Goal: Information Seeking & Learning: Check status

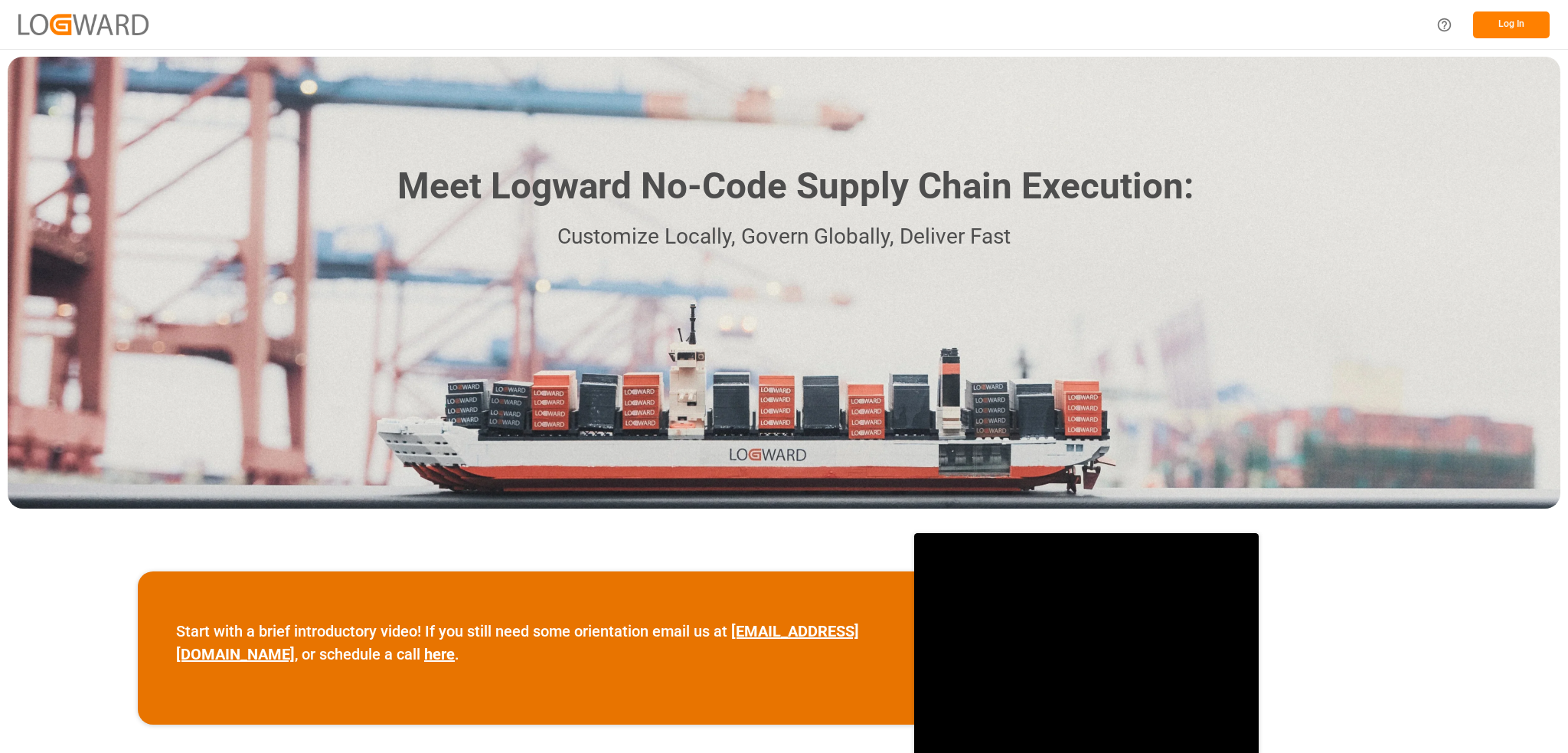
click at [1492, 17] on button "Log In" at bounding box center [1512, 24] width 76 height 27
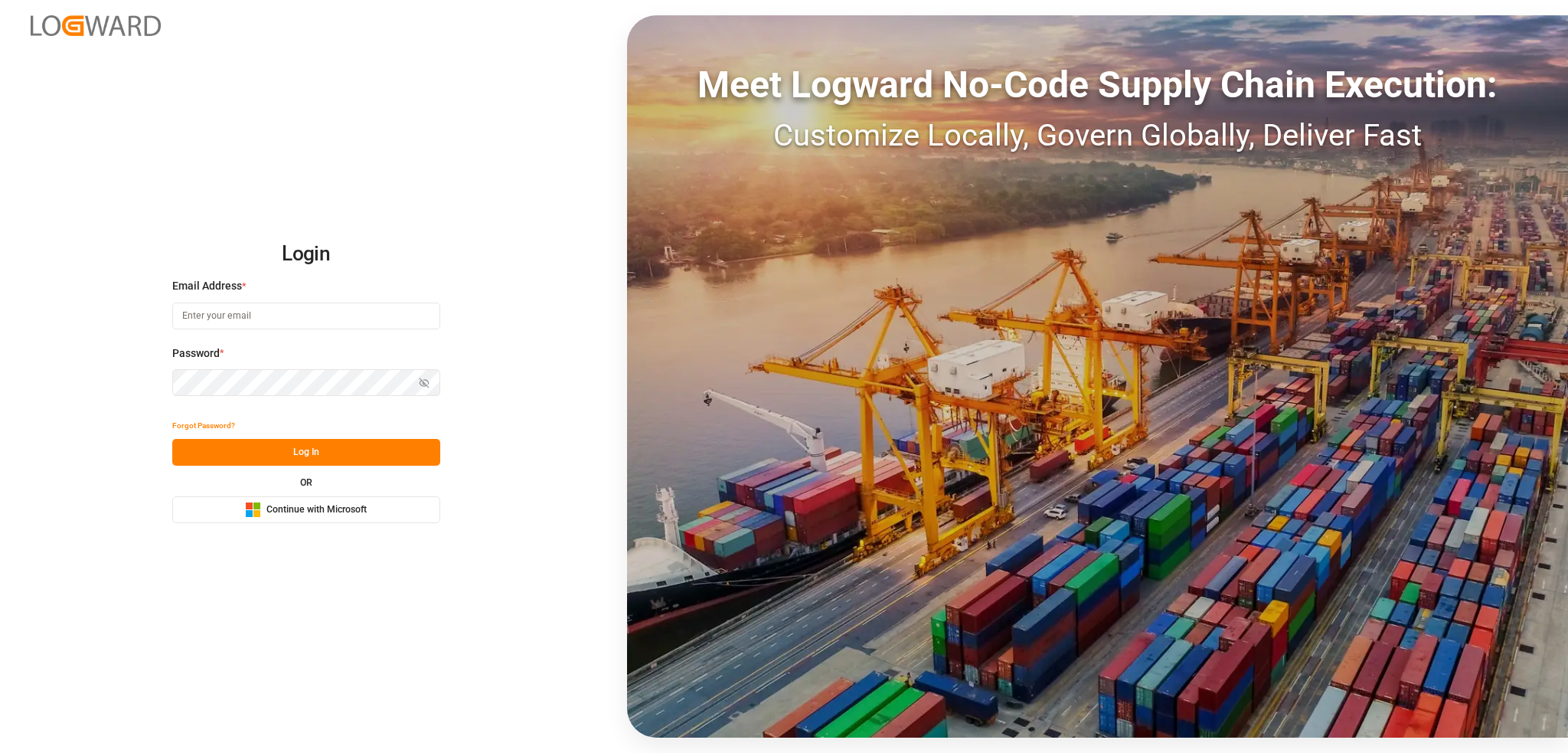
click at [235, 502] on button "Microsoft Logo Continue with Microsoft" at bounding box center [306, 509] width 268 height 27
click at [350, 517] on div "Microsoft Logo Continue with Microsoft" at bounding box center [306, 509] width 121 height 16
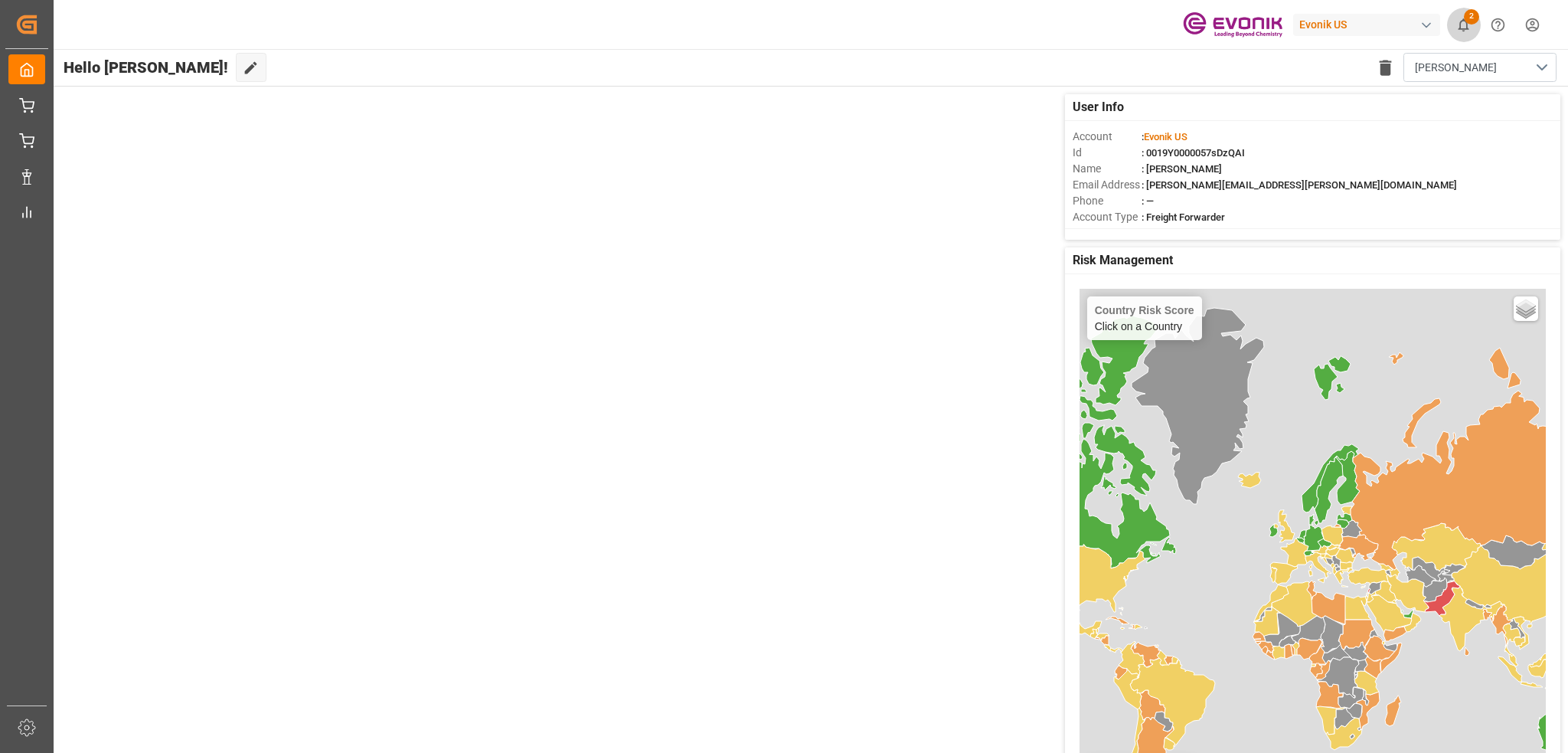
click at [1465, 22] on icon "show 2 new notifications" at bounding box center [1463, 24] width 16 height 16
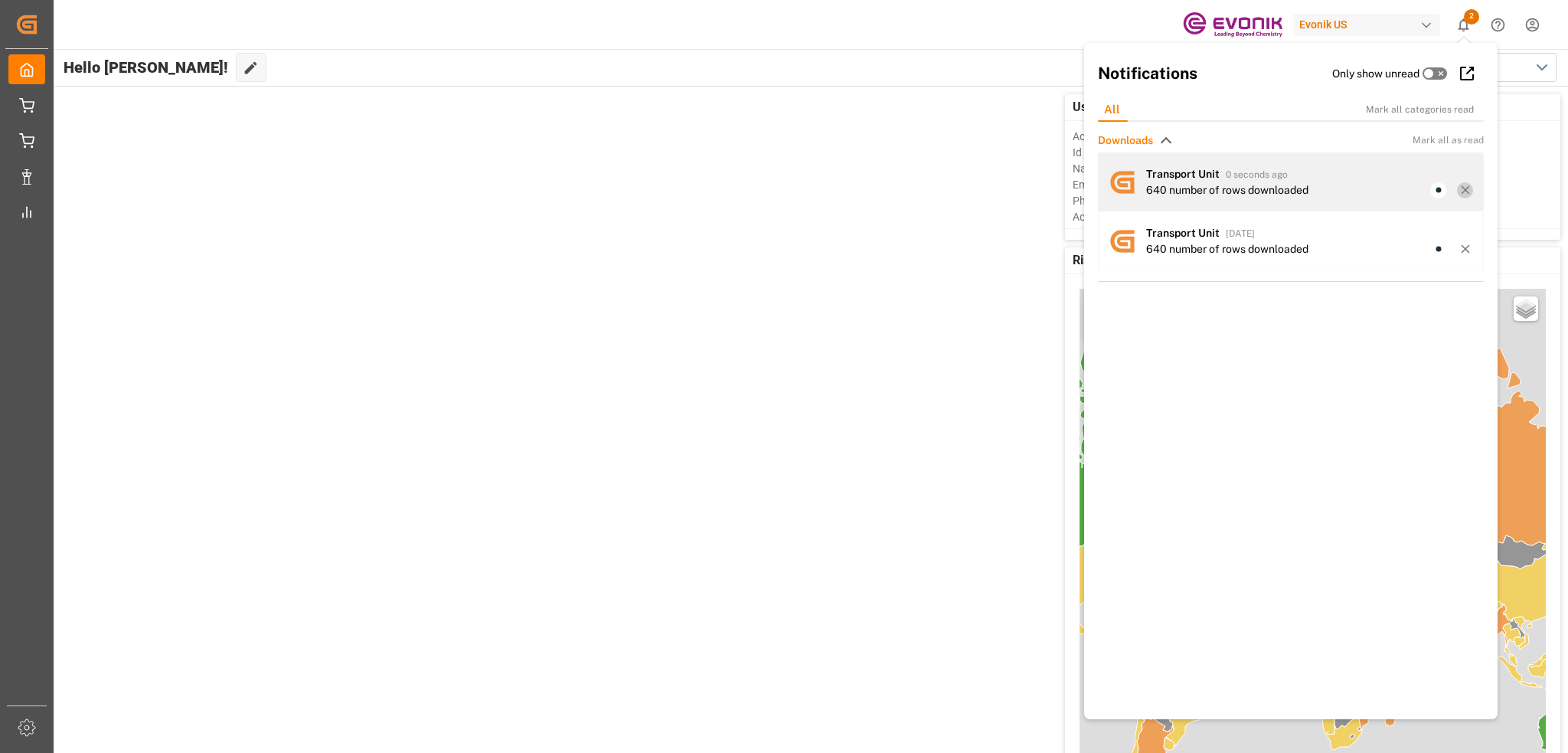
click at [1460, 187] on icon at bounding box center [1466, 190] width 14 height 14
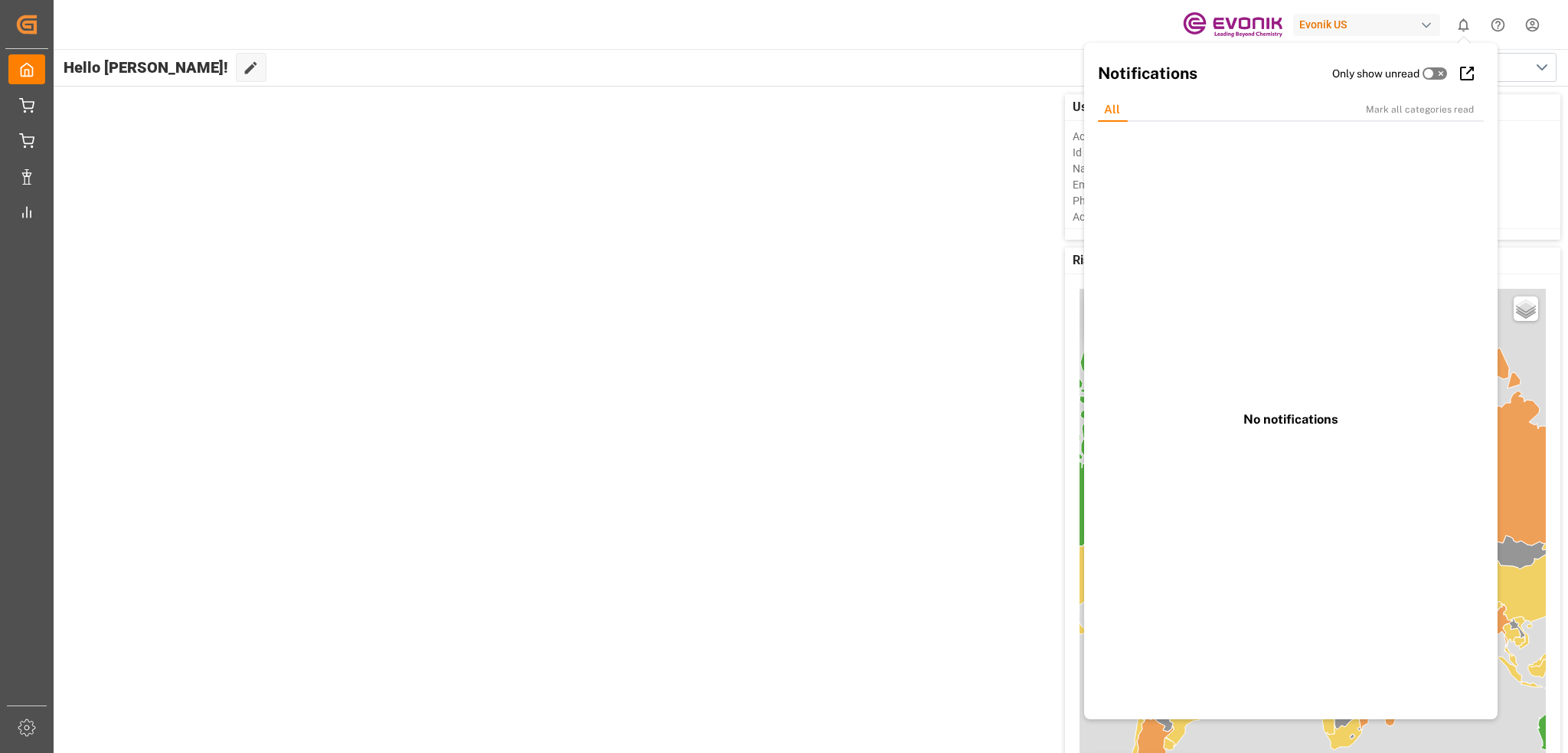
click at [448, 79] on div "Hello [PERSON_NAME]! Edit Cockpit Delete template [PERSON_NAME]" at bounding box center [810, 68] width 1516 height 36
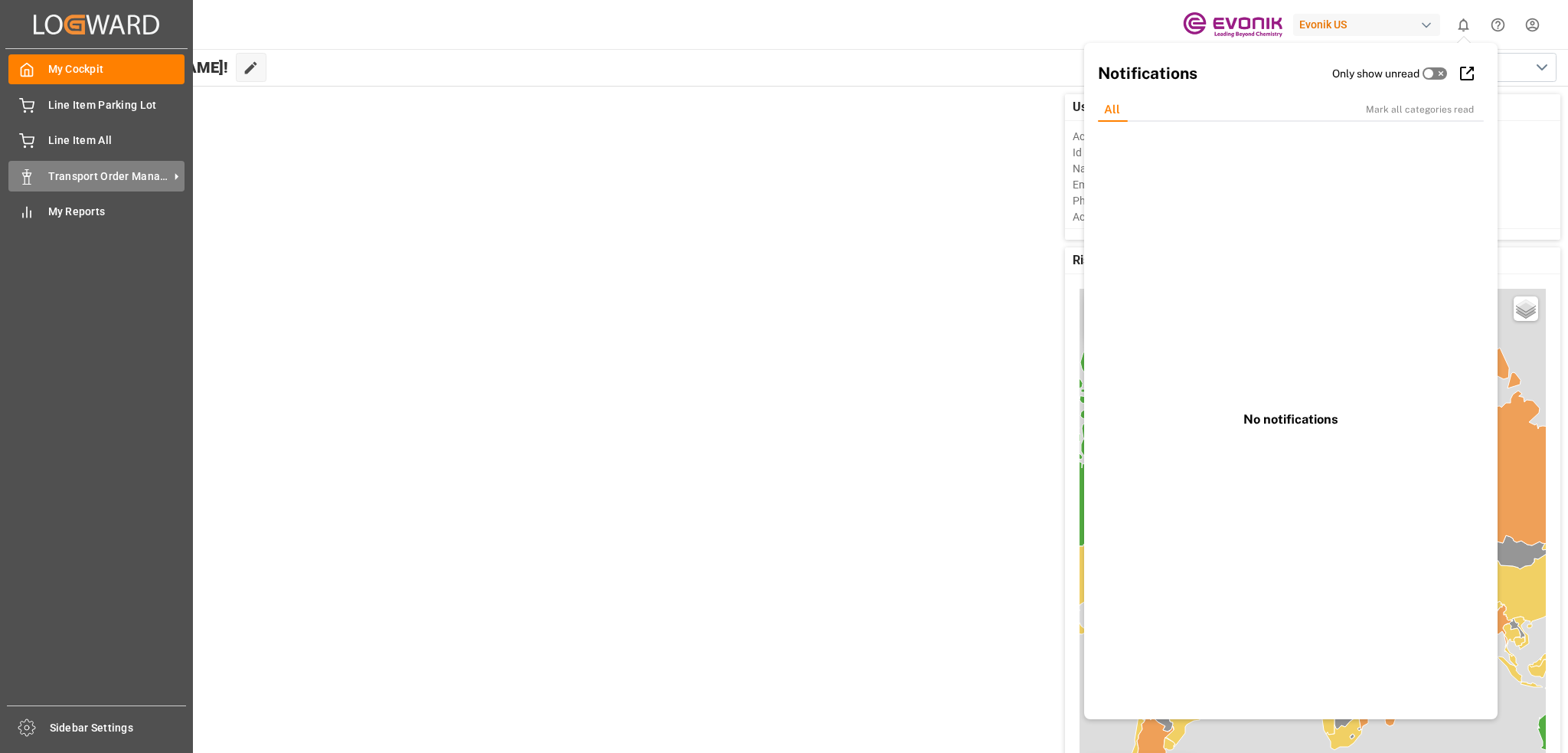
click at [101, 177] on span "Transport Order Management" at bounding box center [108, 176] width 121 height 16
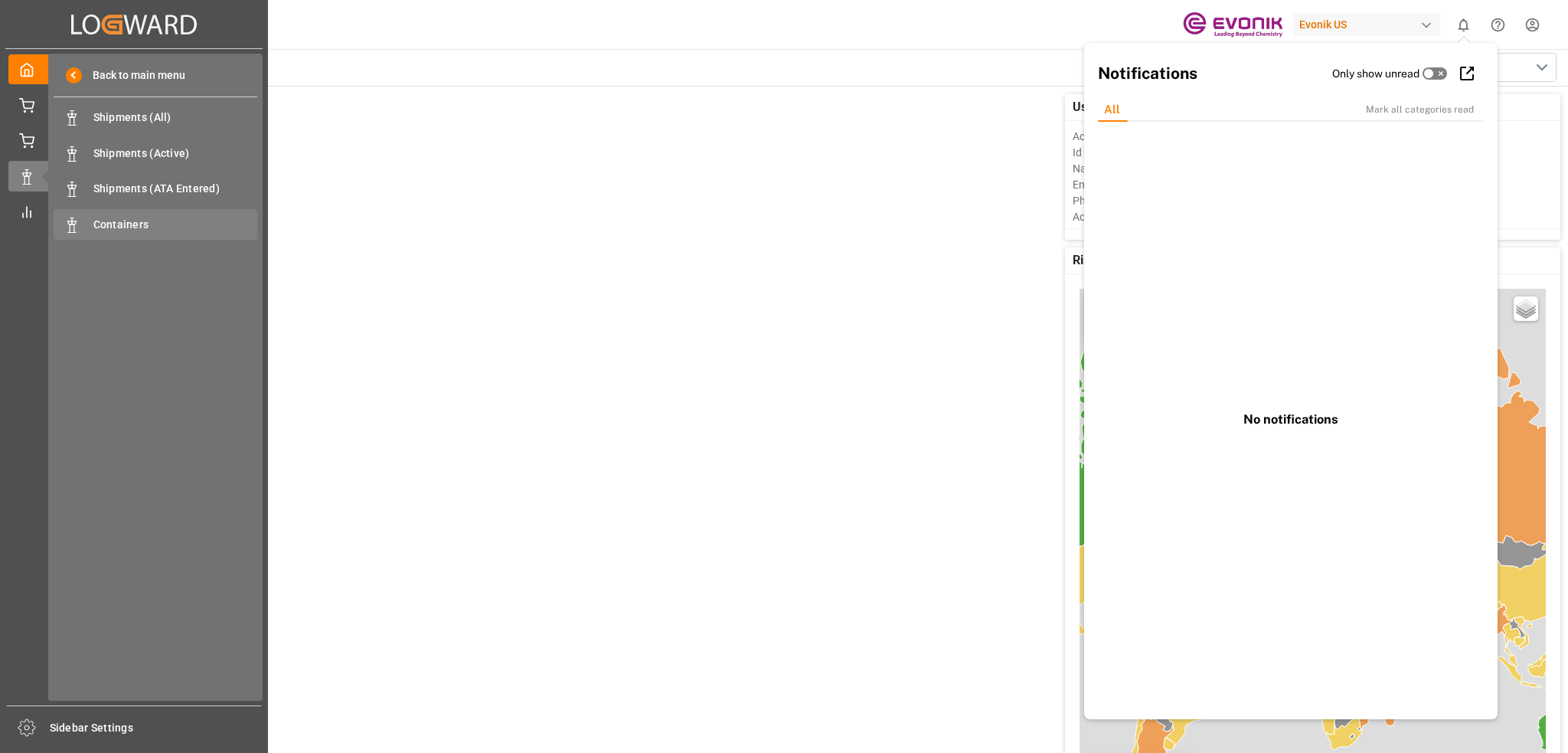
click at [133, 219] on span "Containers" at bounding box center [176, 225] width 165 height 16
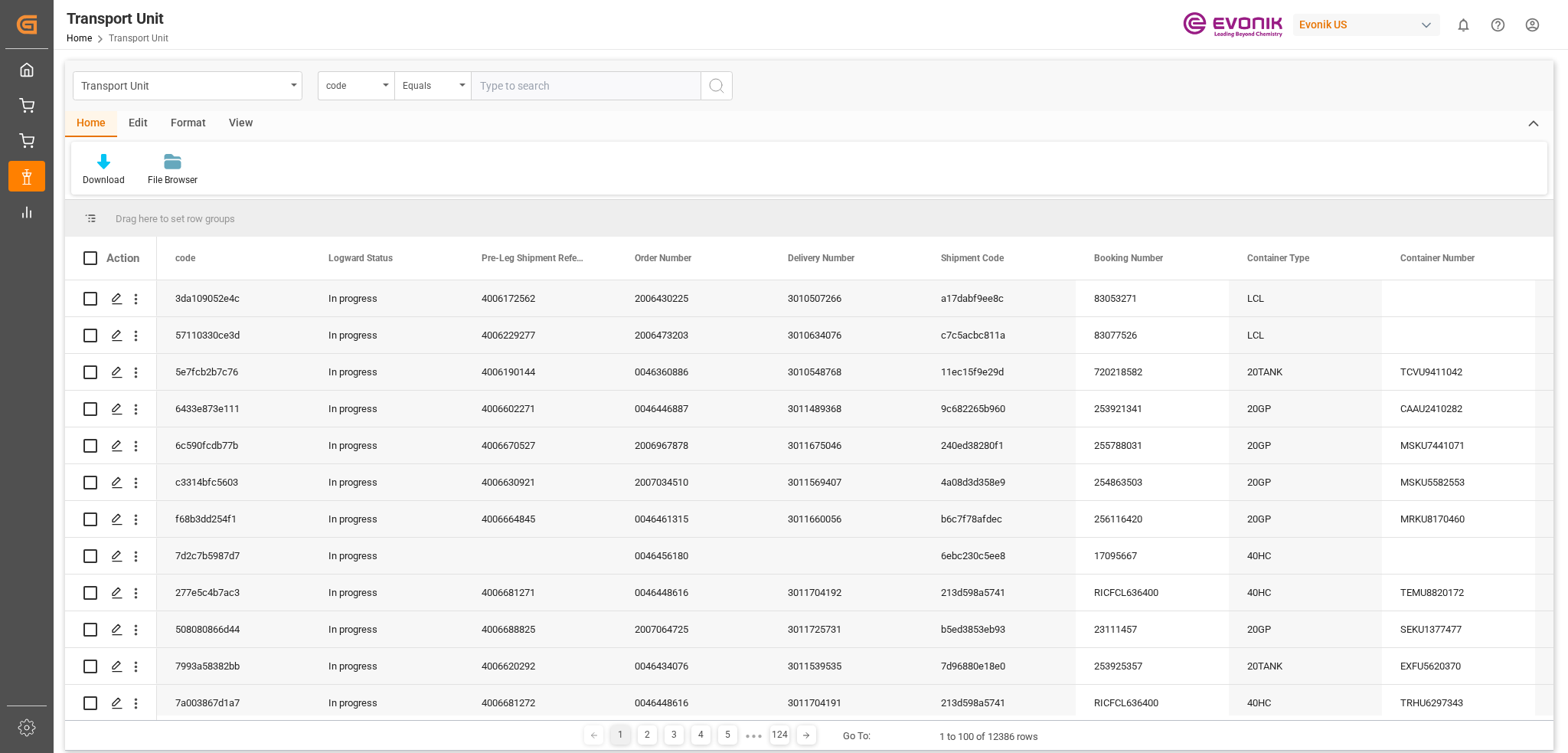
click at [230, 121] on div "View" at bounding box center [241, 124] width 47 height 26
click at [88, 166] on div at bounding box center [97, 161] width 29 height 16
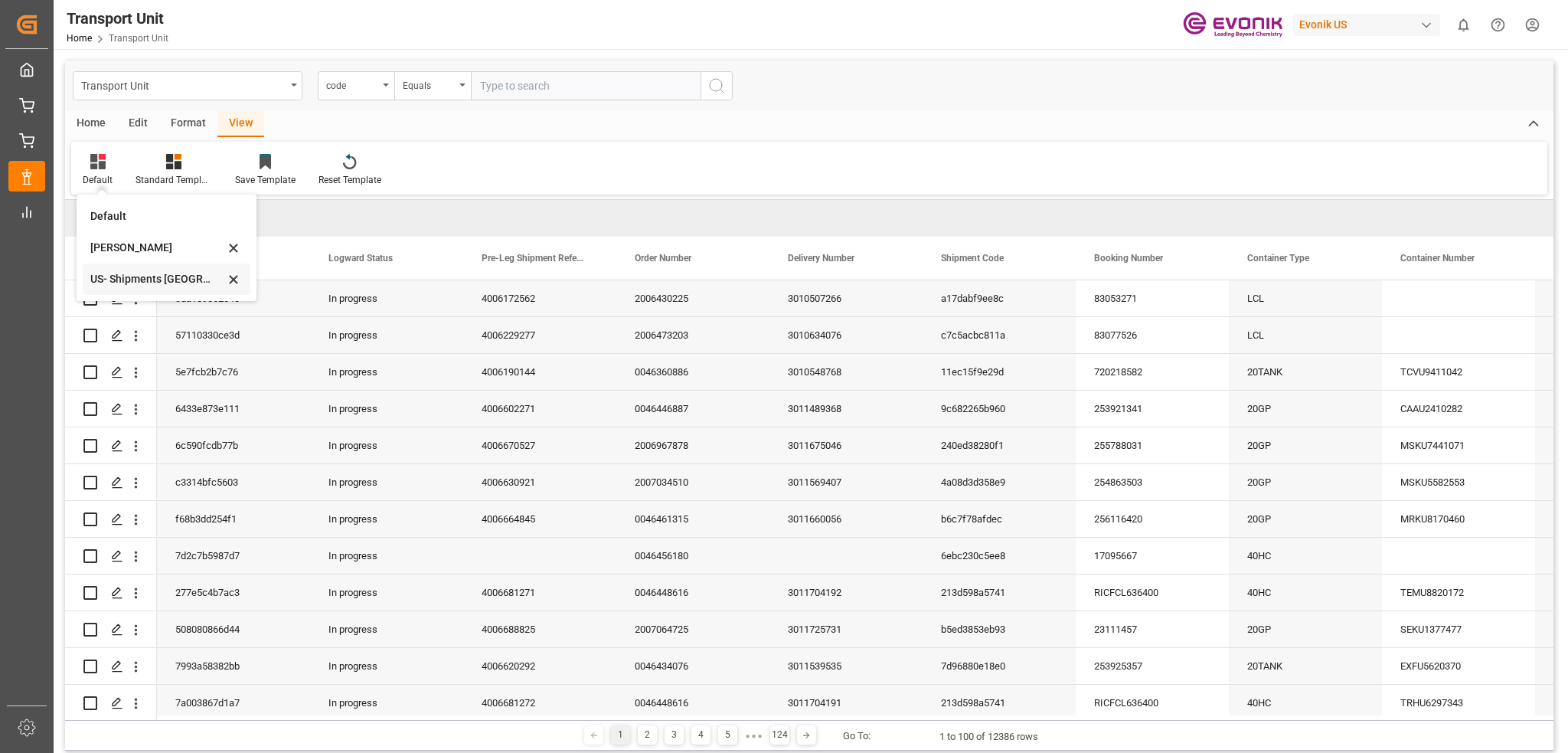
click at [148, 272] on div "US- Shipments [GEOGRAPHIC_DATA]" at bounding box center [157, 279] width 134 height 16
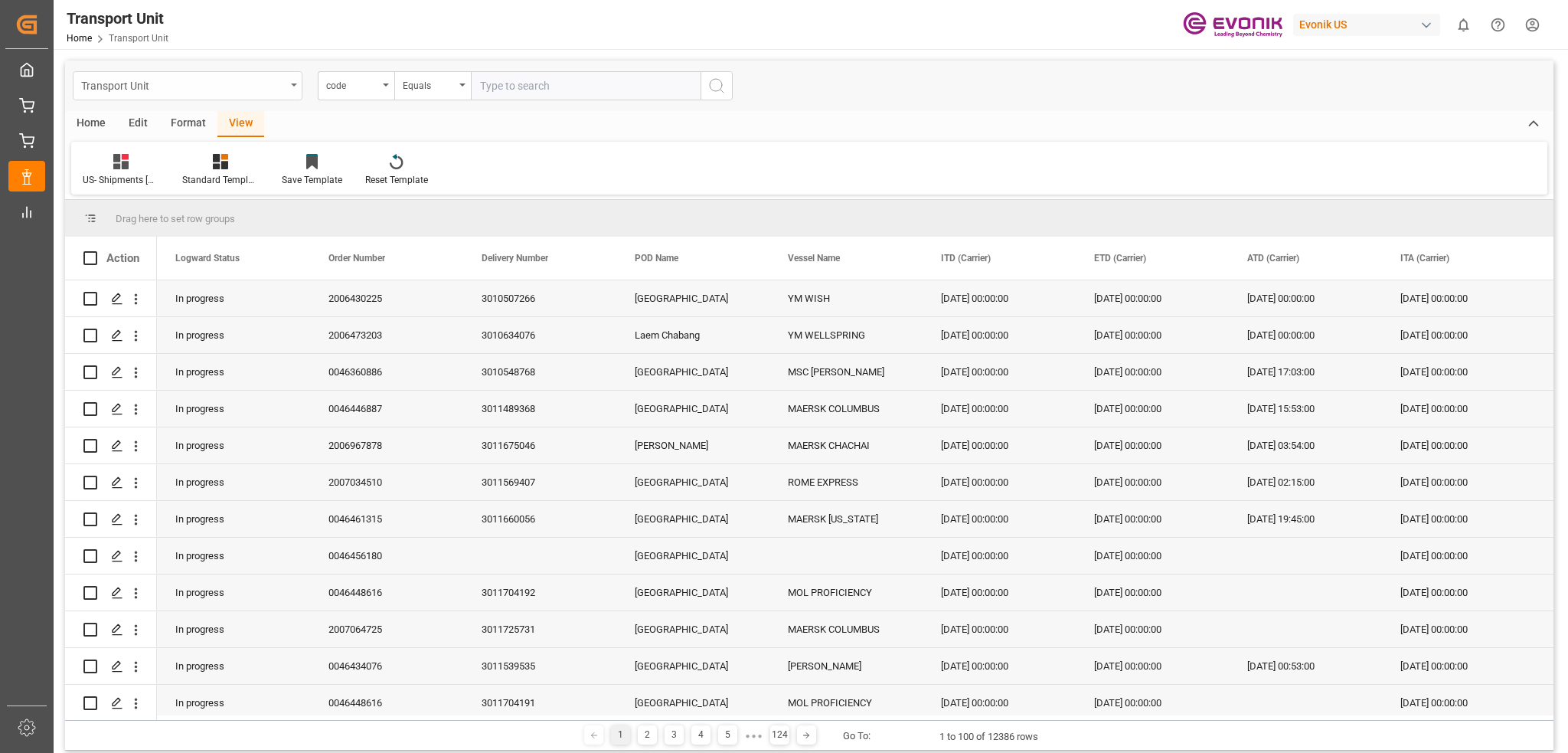
click at [206, 81] on div "Transport Unit" at bounding box center [184, 85] width 205 height 19
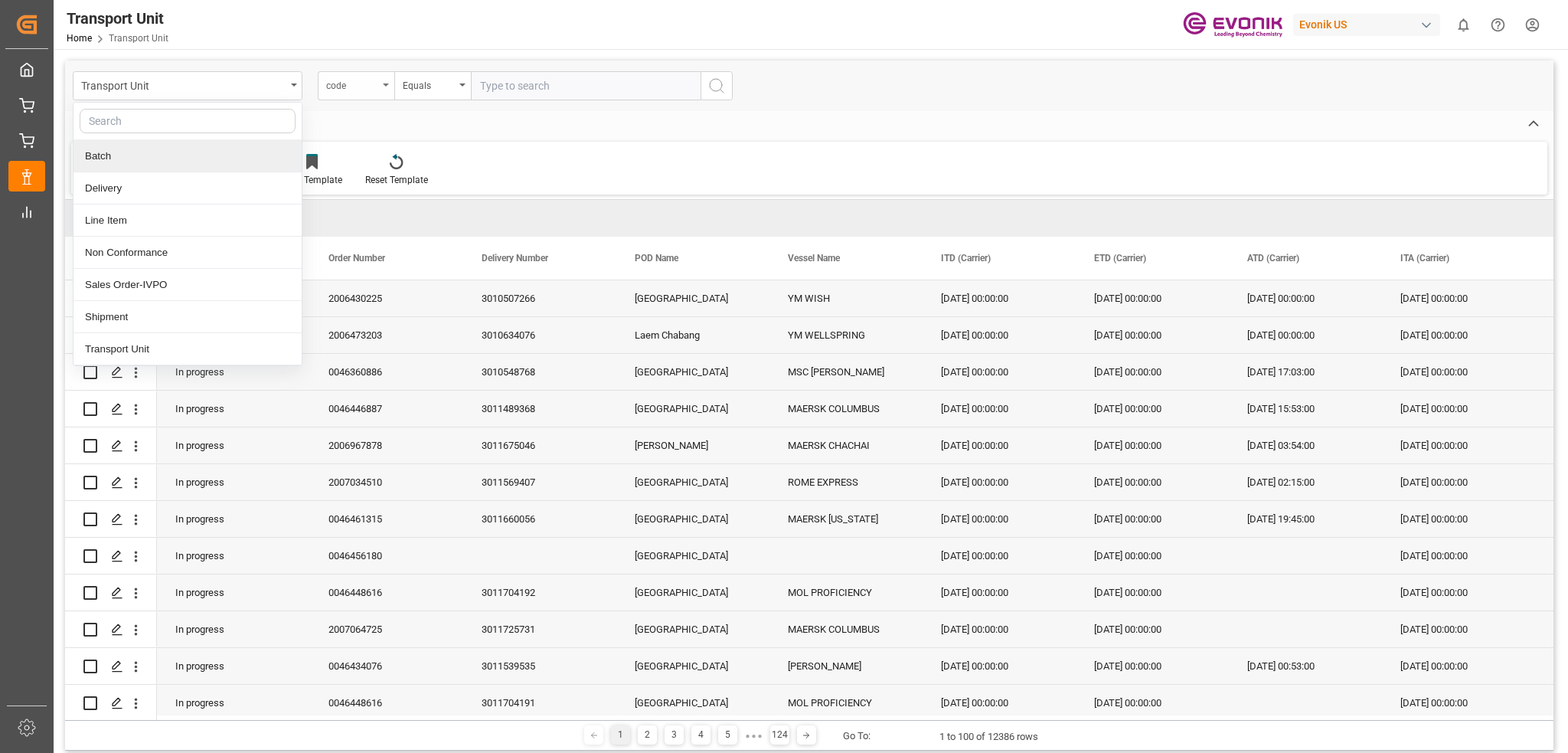
click at [345, 84] on div "code" at bounding box center [352, 84] width 52 height 17
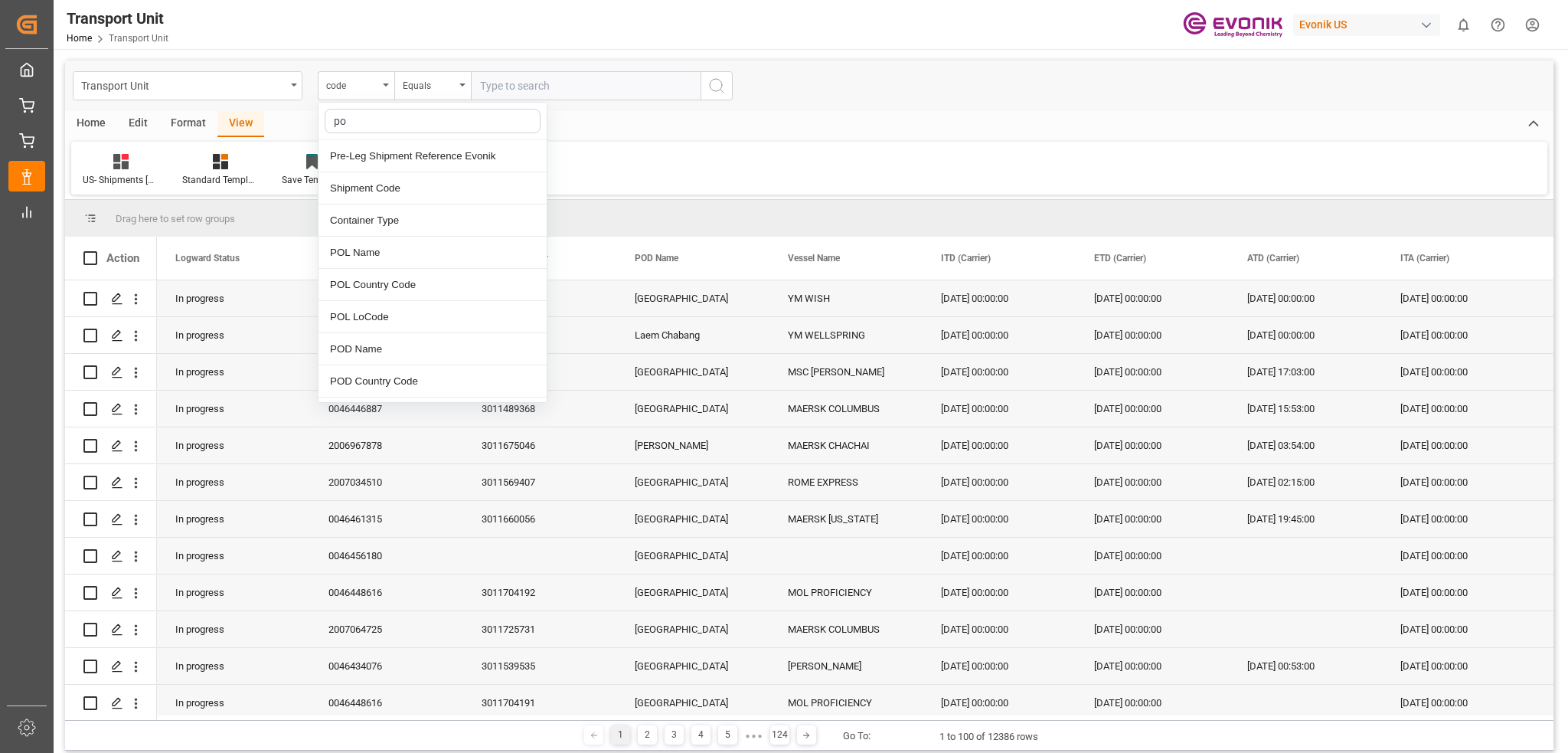
type input "pod"
click at [363, 166] on div "POD Name" at bounding box center [432, 156] width 228 height 32
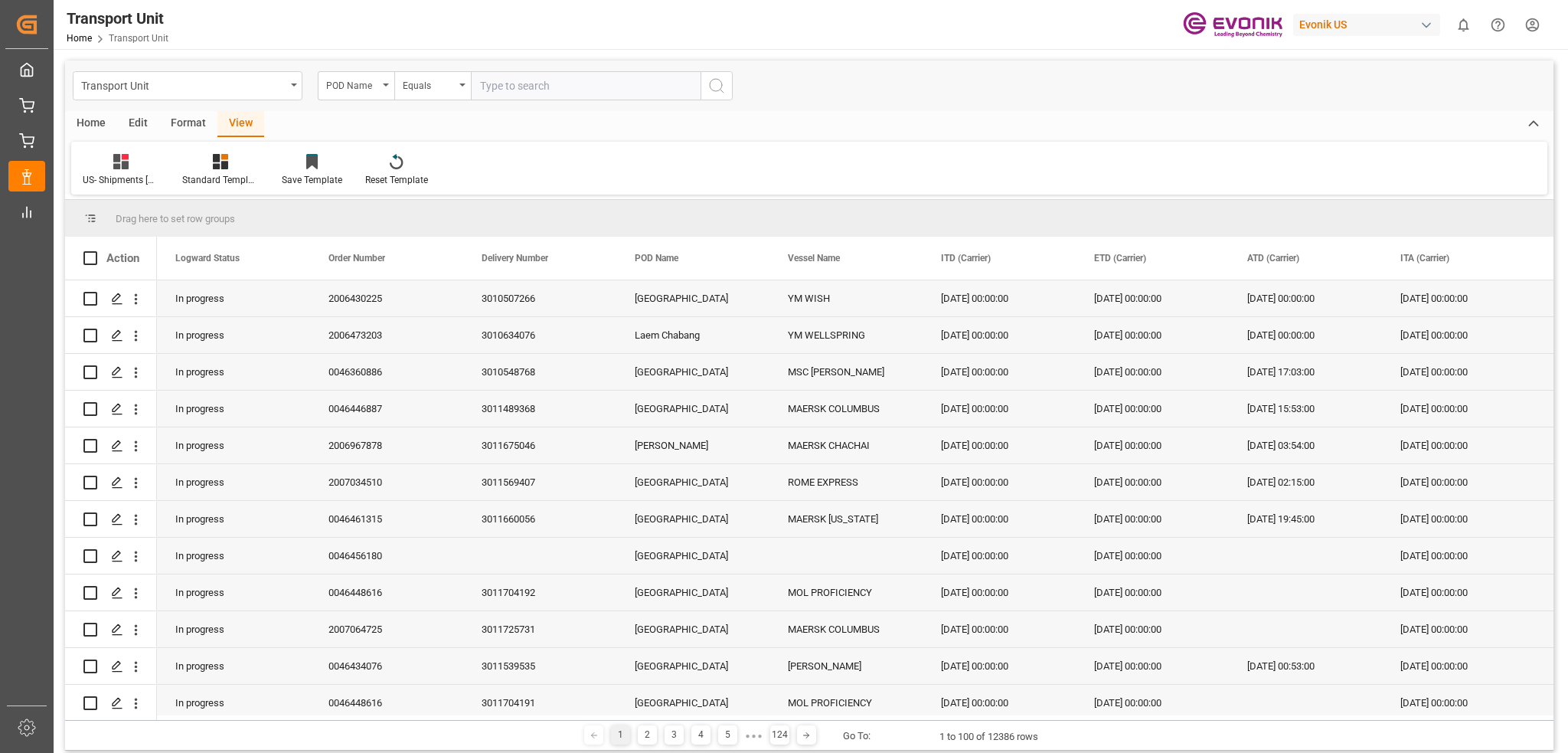
click at [512, 91] on input "text" at bounding box center [585, 86] width 230 height 29
type input "[GEOGRAPHIC_DATA]"
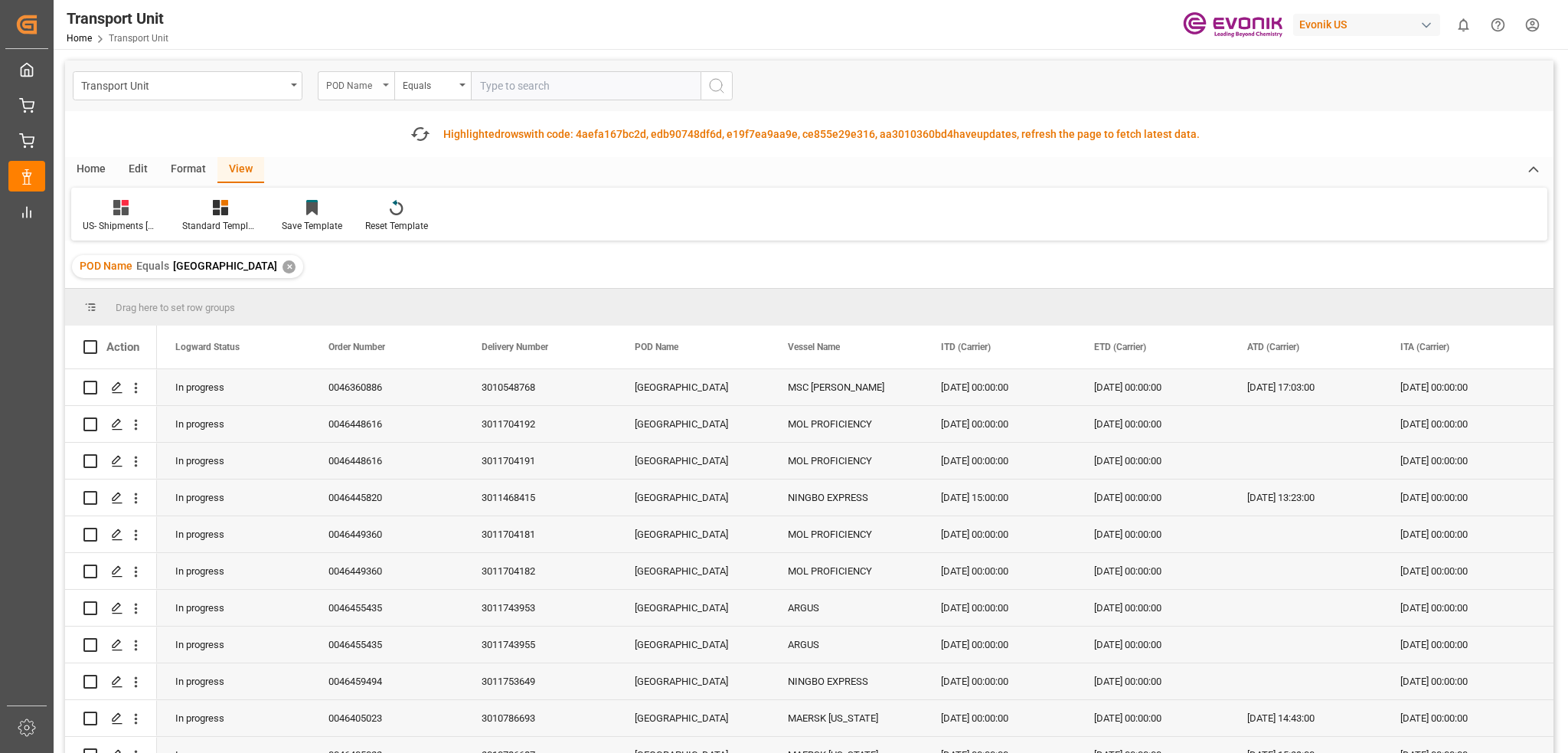
click at [374, 85] on div "POD Name" at bounding box center [352, 84] width 52 height 17
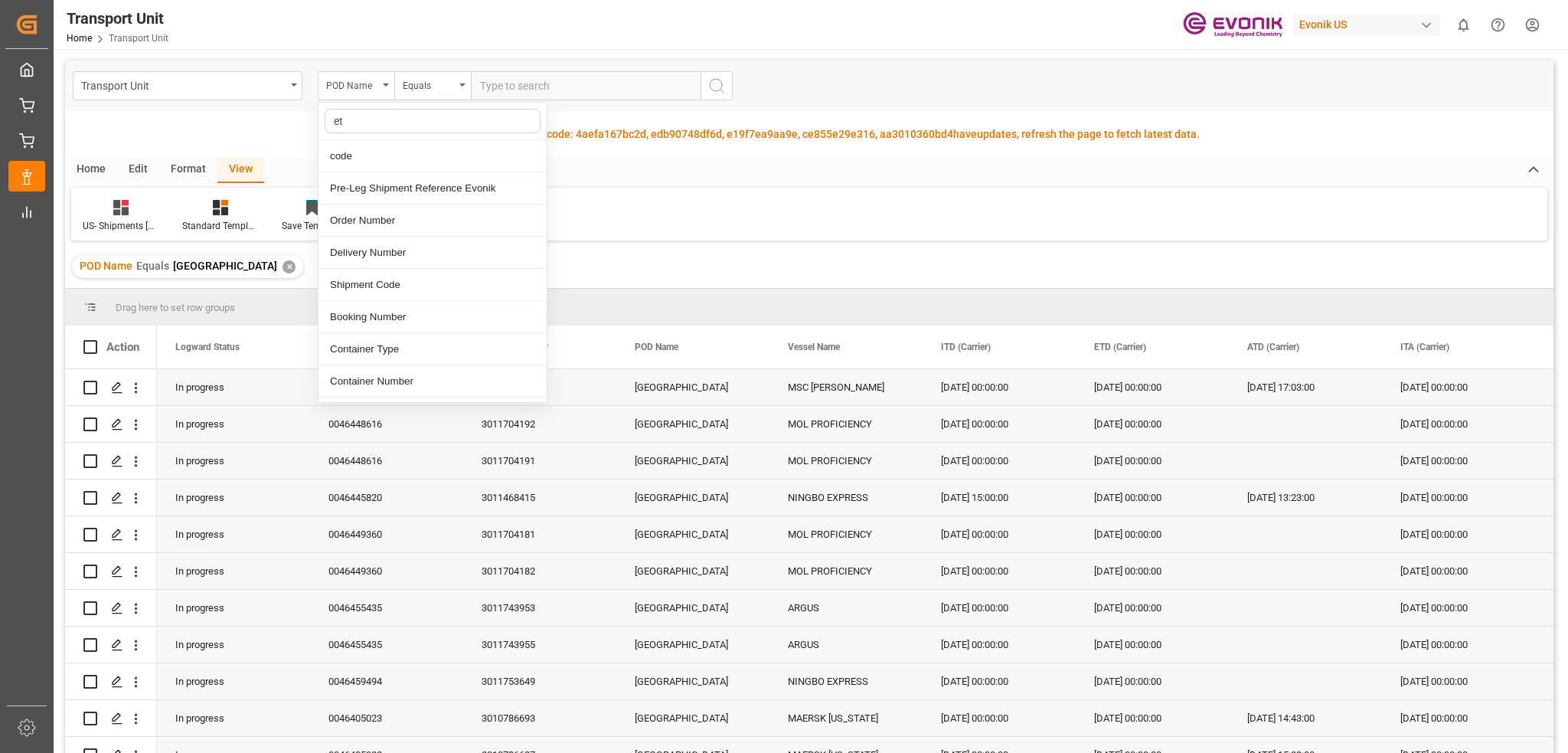
type input "eta"
click at [398, 156] on div "ETA (Carrier)" at bounding box center [432, 156] width 228 height 32
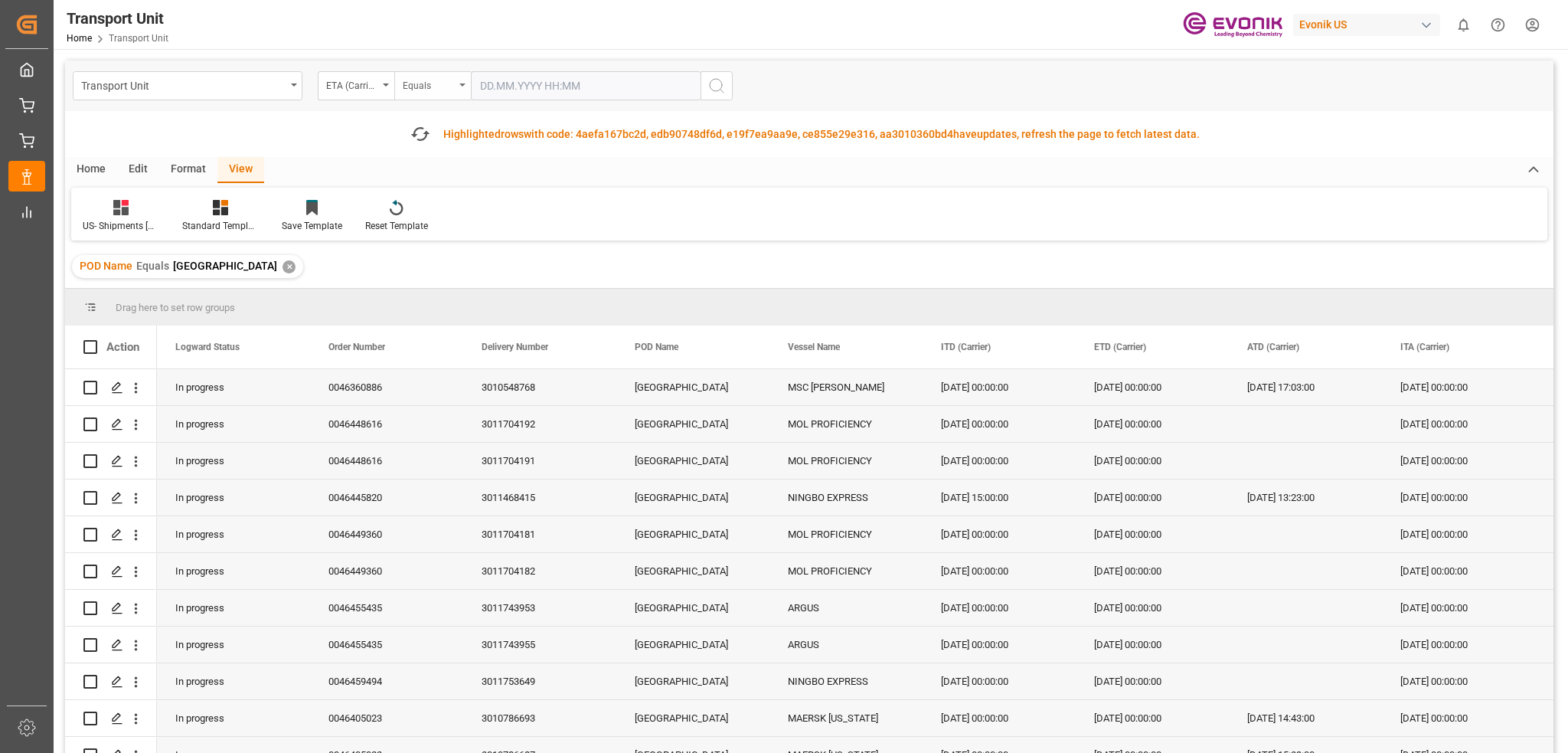
click at [438, 82] on div "Equals" at bounding box center [428, 84] width 52 height 17
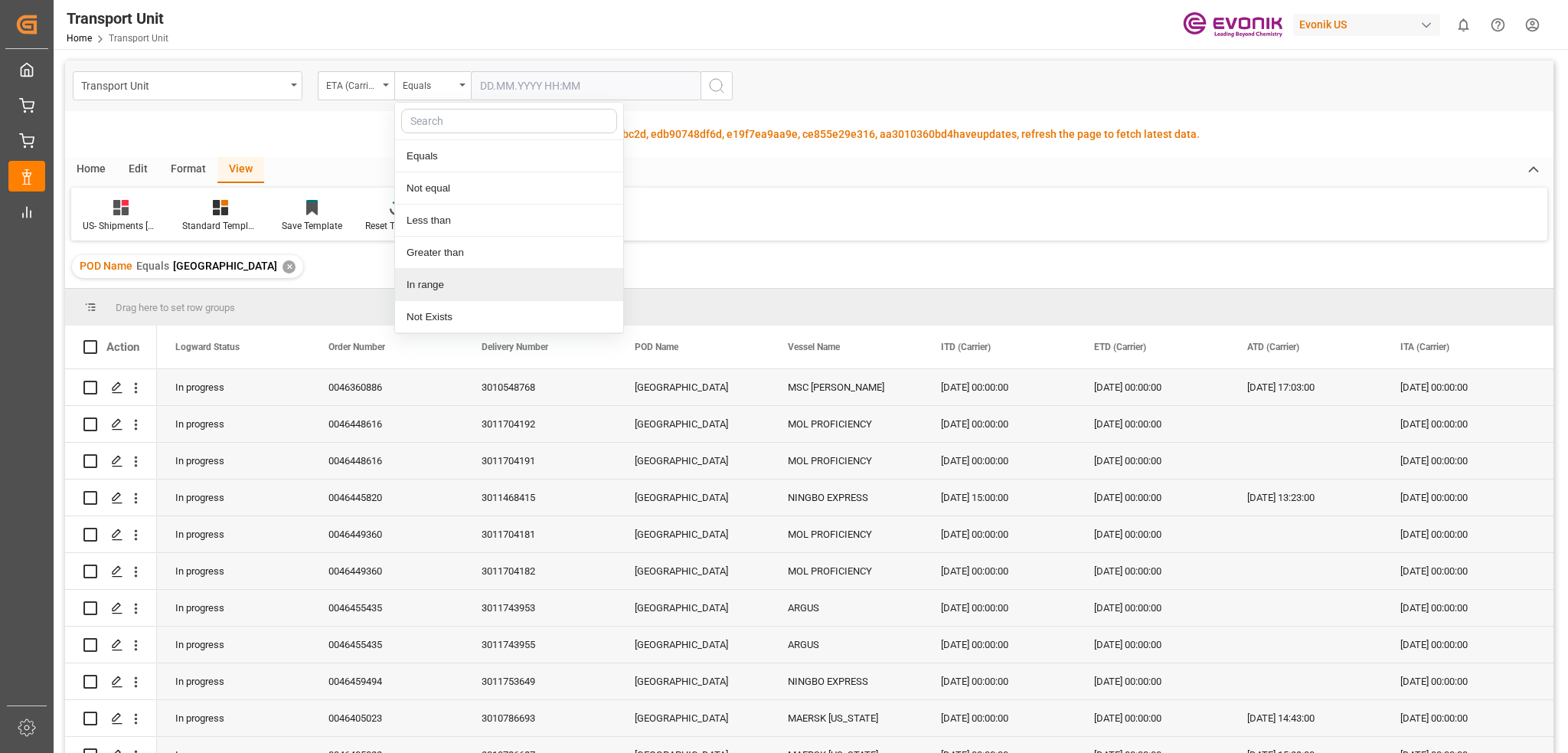
click at [468, 293] on div "In range" at bounding box center [509, 285] width 228 height 32
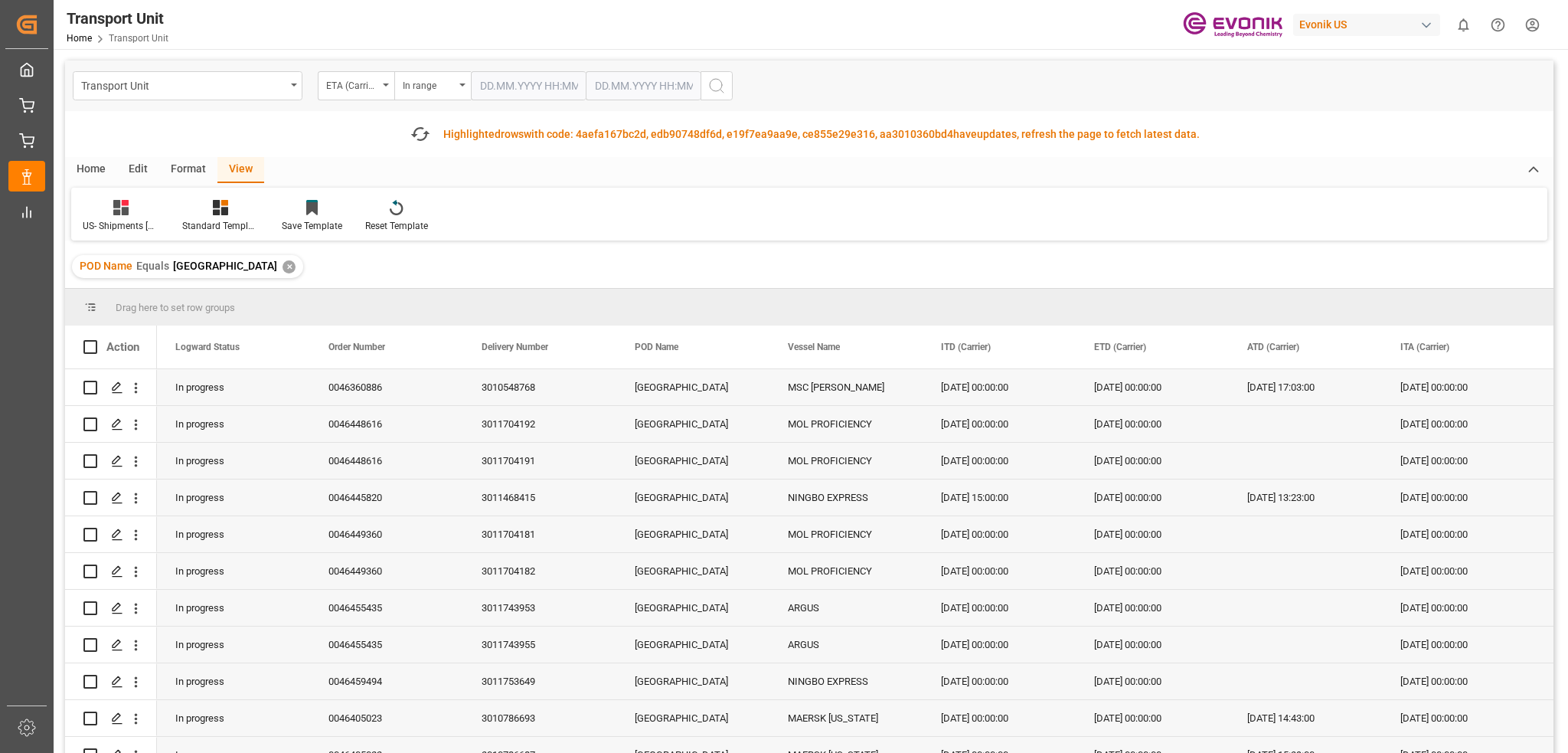
click at [530, 85] on input "text" at bounding box center [528, 86] width 114 height 29
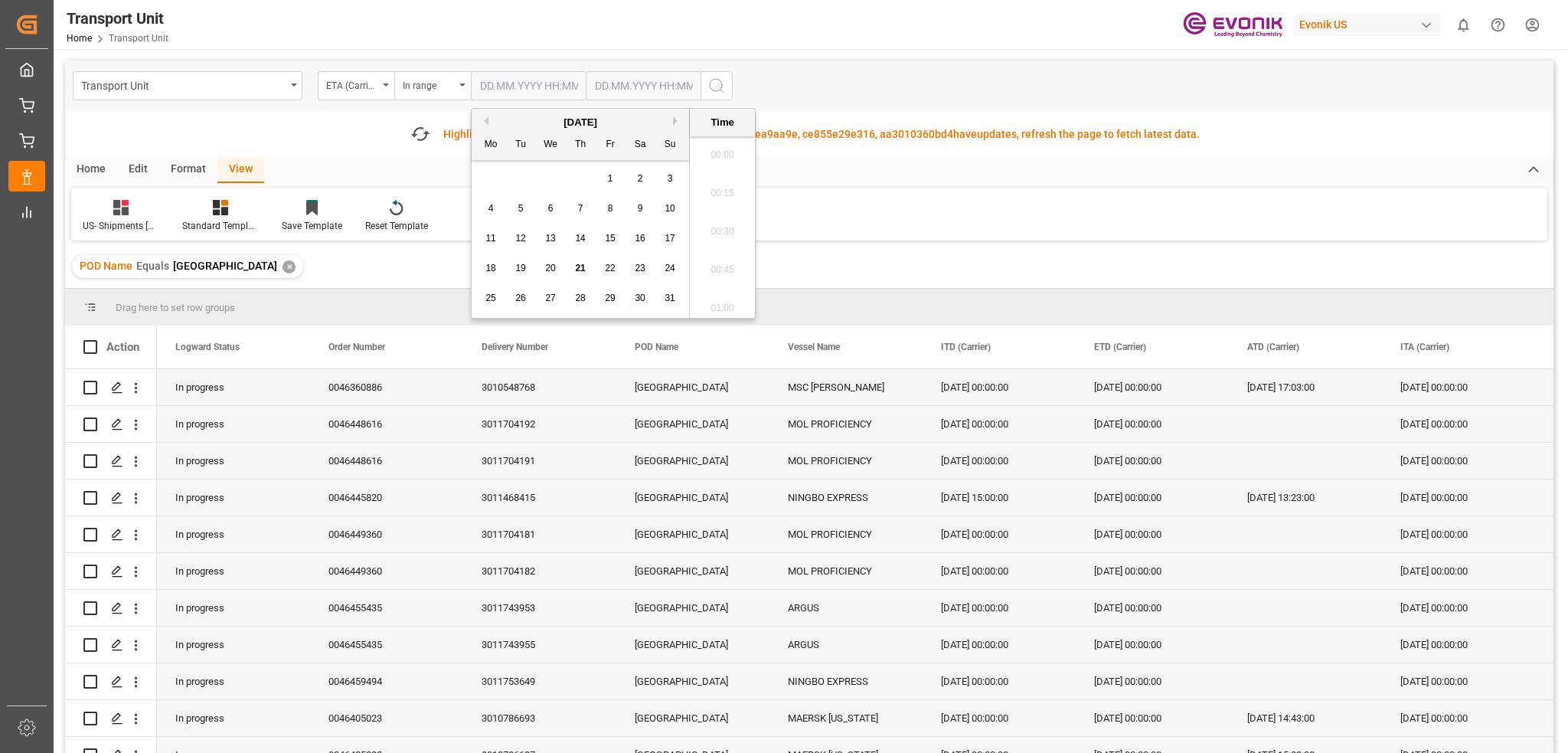
scroll to position [1613, 0]
type input "[DATE] 00:00"
click at [585, 87] on input "text" at bounding box center [528, 86] width 114 height 29
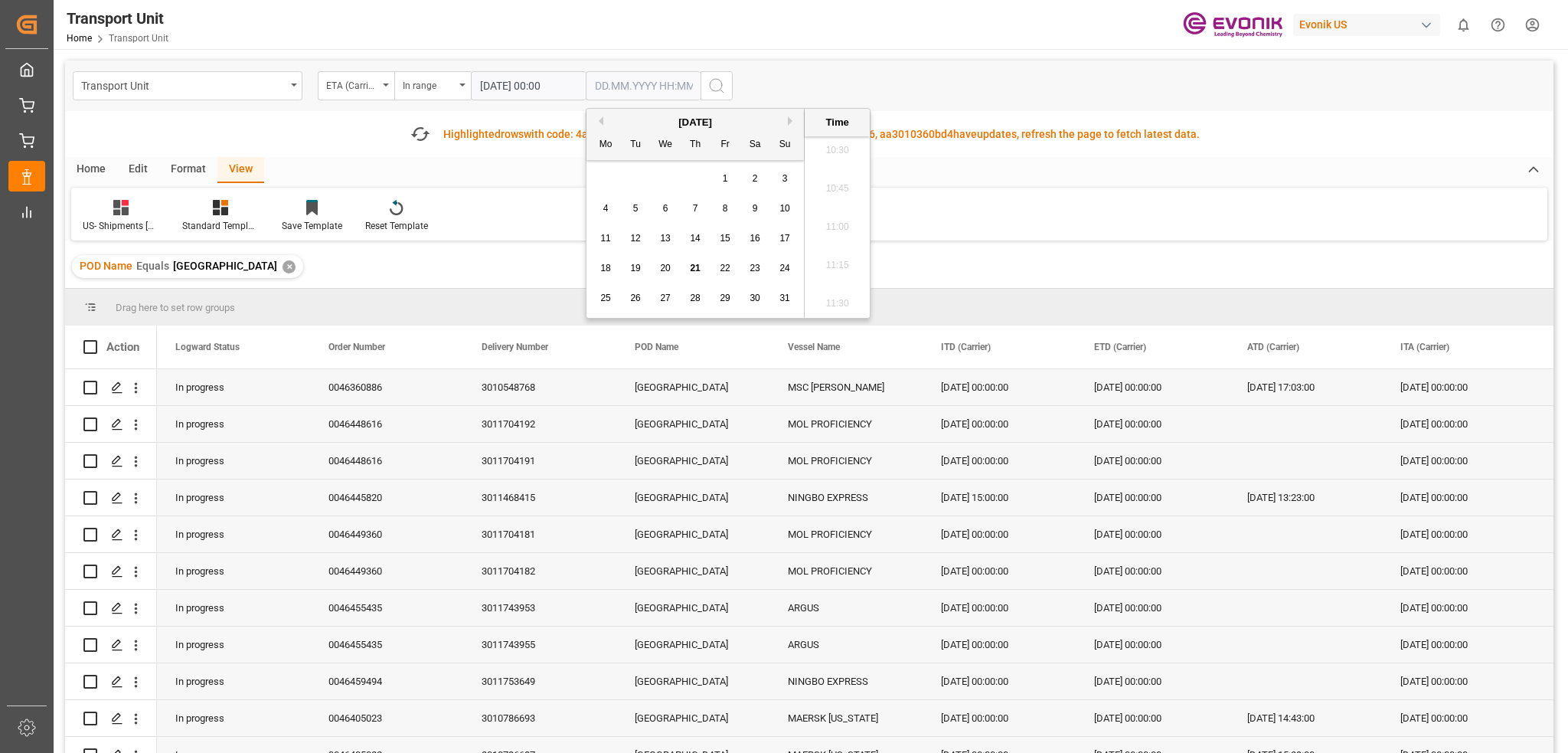
click at [649, 84] on input "text" at bounding box center [643, 86] width 114 height 29
click at [437, 85] on div "In range" at bounding box center [428, 84] width 52 height 17
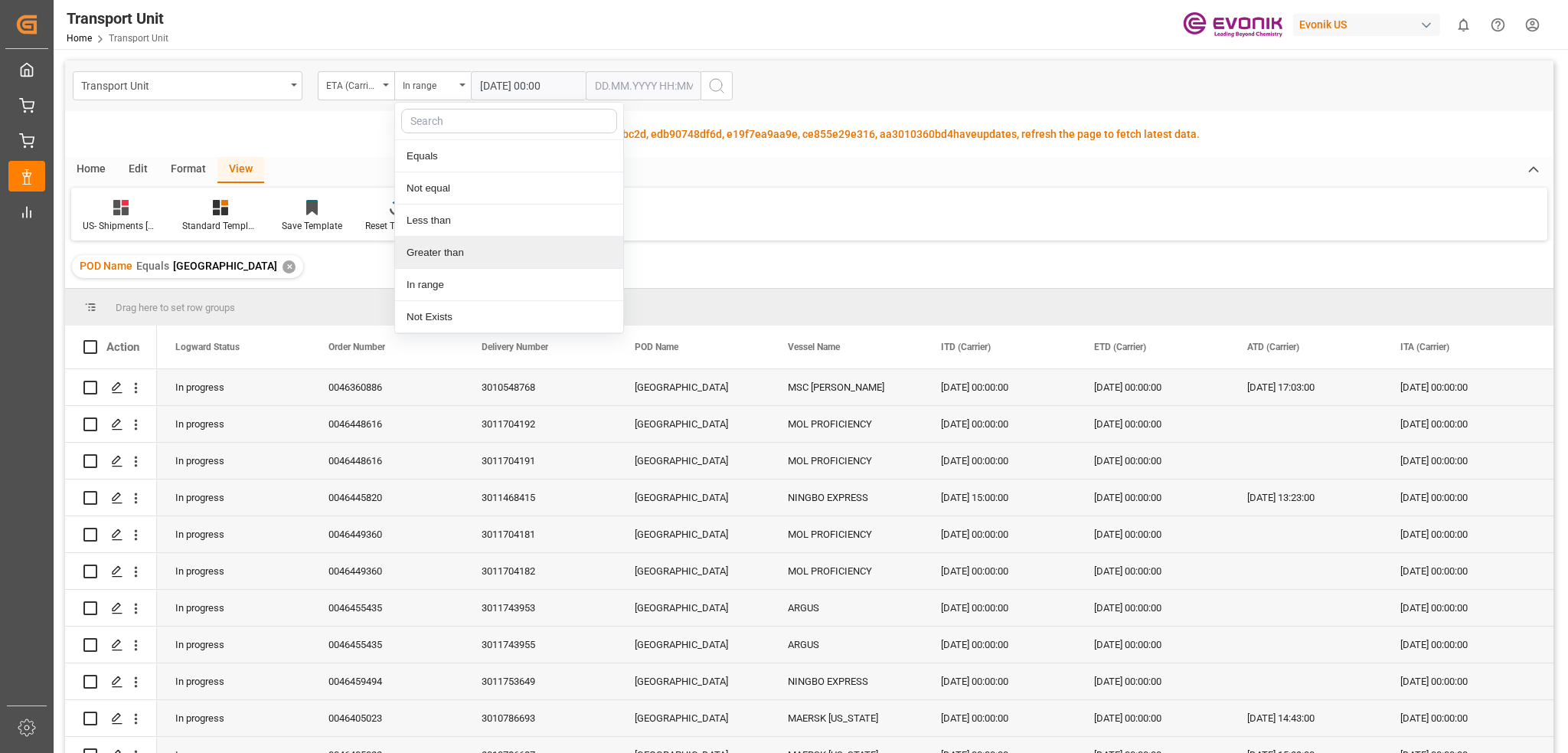
click at [453, 260] on div "Greater than" at bounding box center [509, 252] width 228 height 32
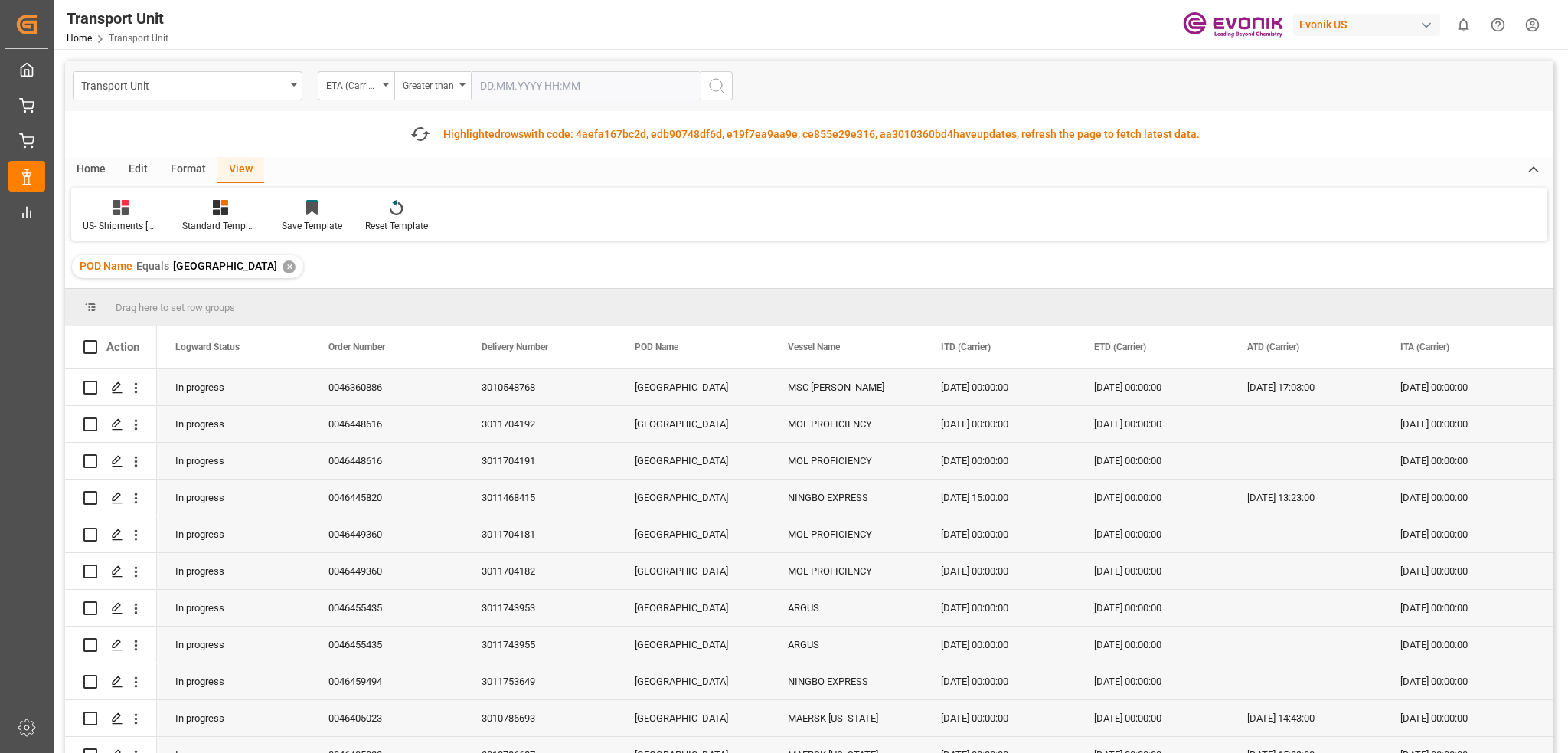
click at [523, 85] on input "text" at bounding box center [585, 86] width 230 height 29
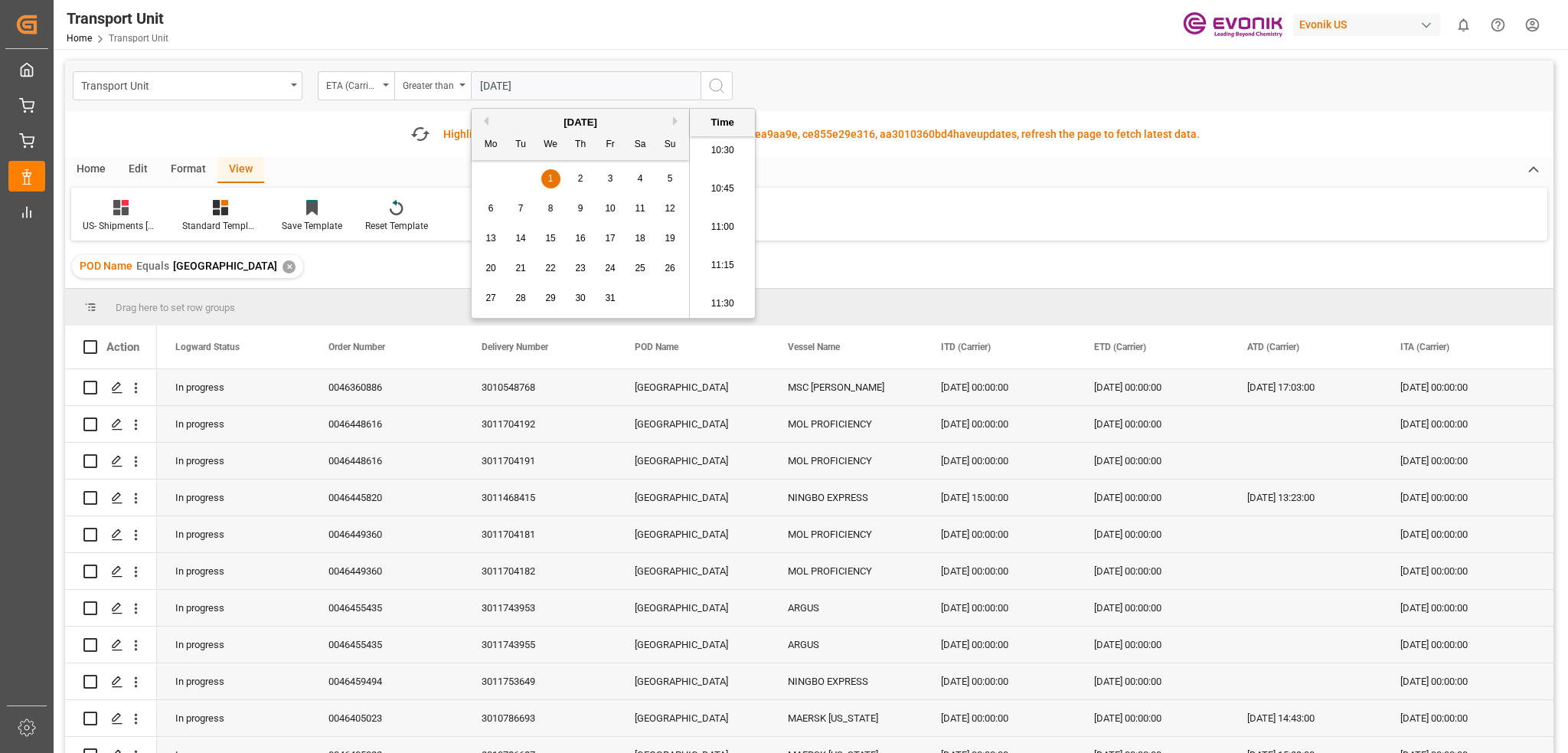
type input "[DATE] 00:00"
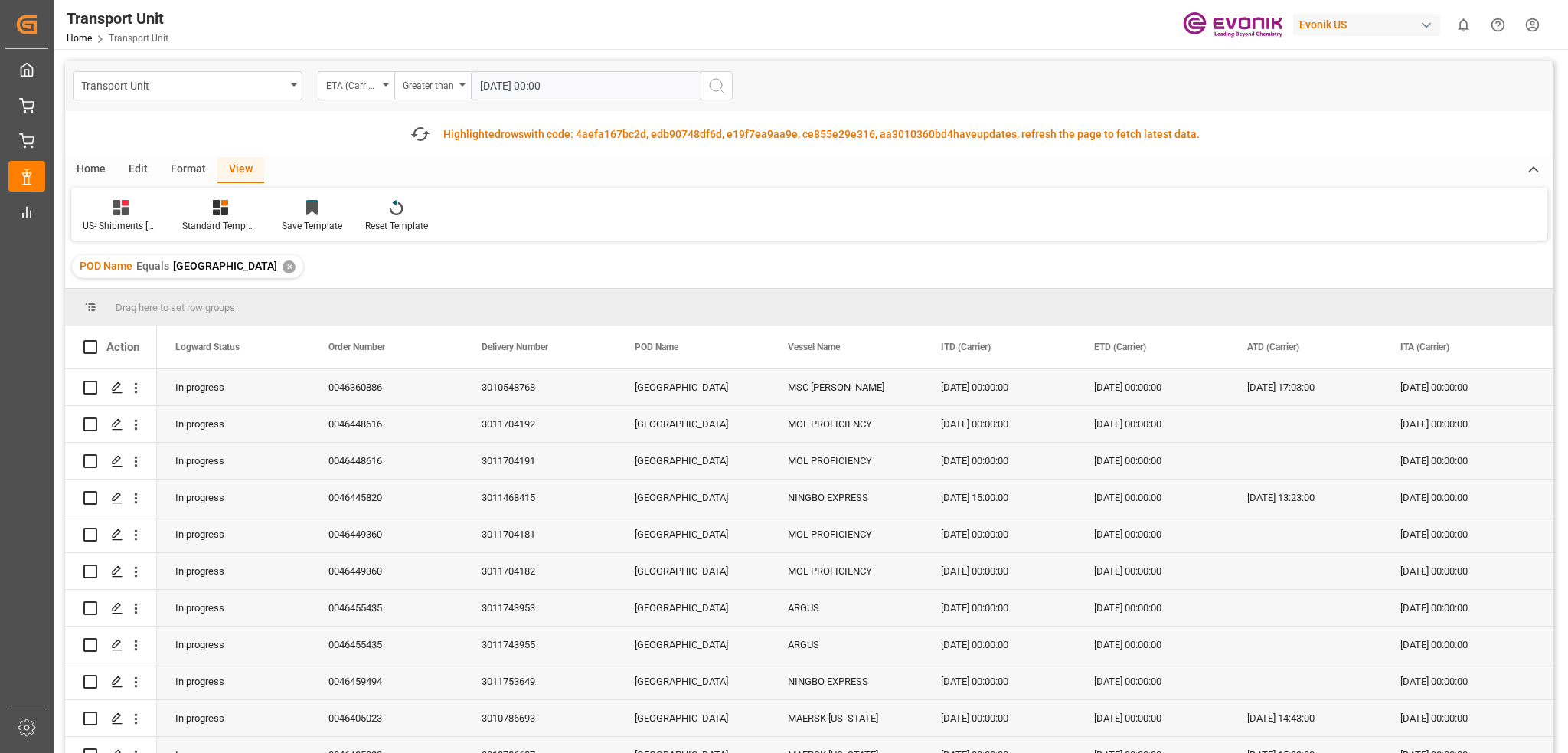
click at [712, 92] on icon "search button" at bounding box center [716, 85] width 18 height 18
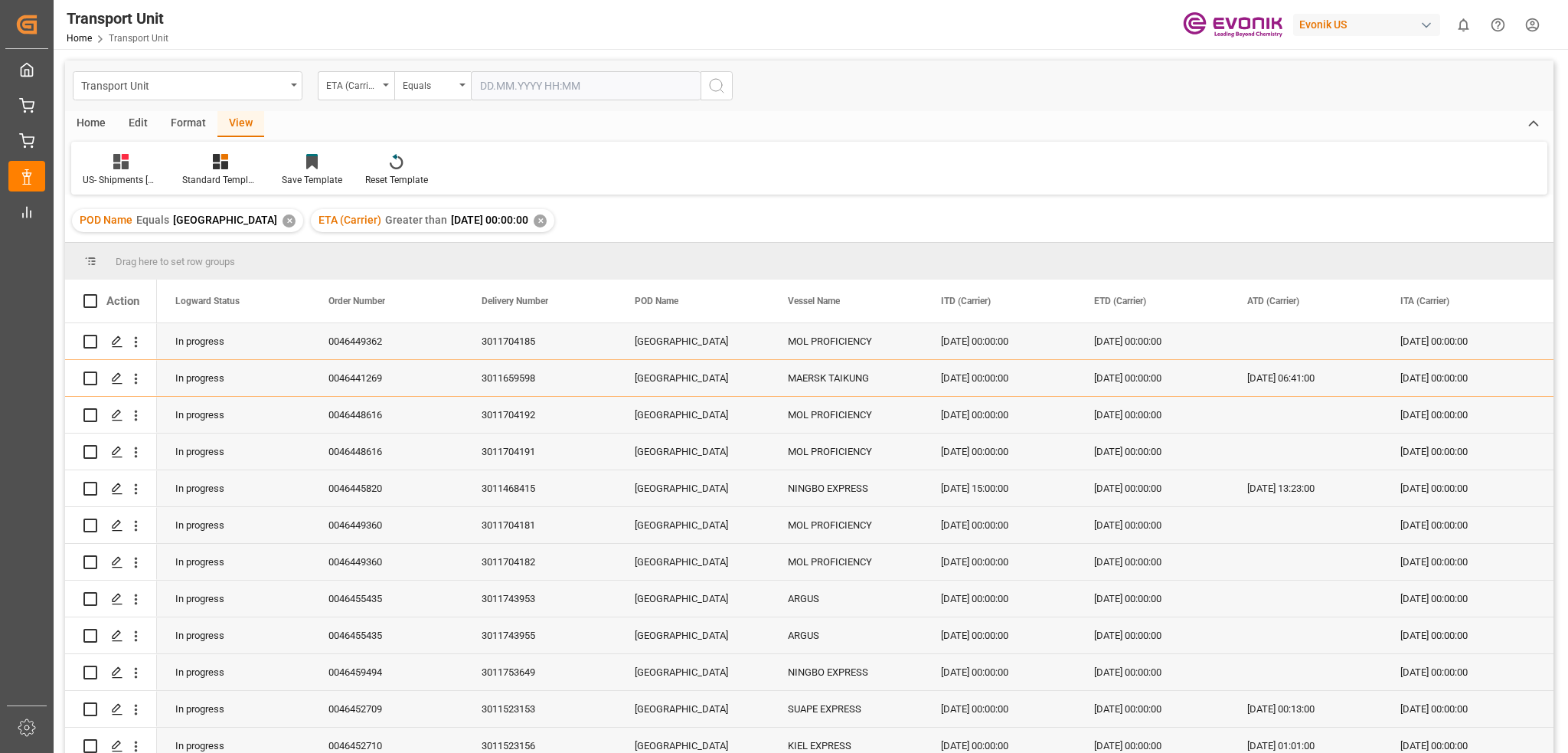
click at [95, 132] on div "Home" at bounding box center [91, 124] width 52 height 26
click at [116, 169] on div at bounding box center [103, 161] width 42 height 16
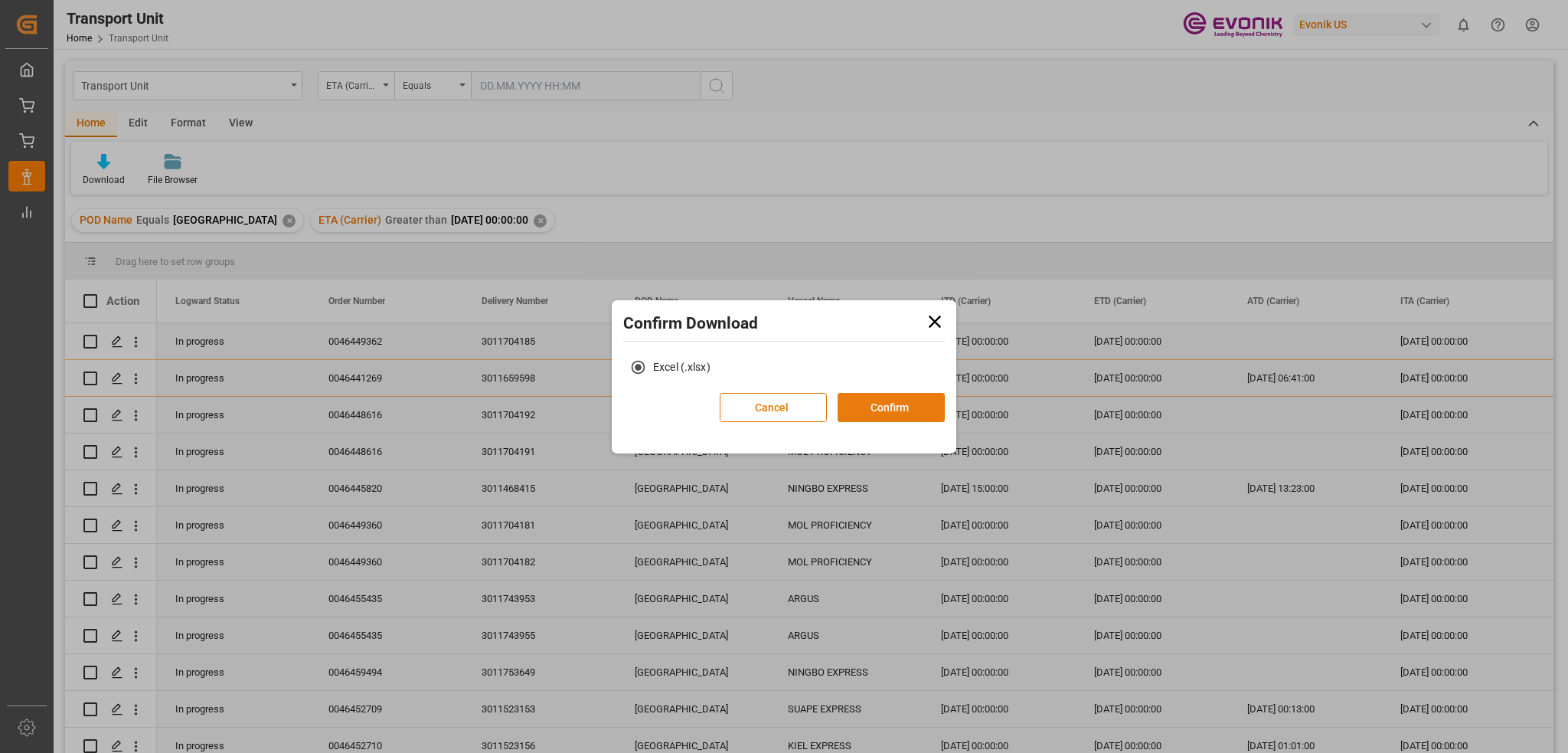
click at [895, 411] on button "Confirm" at bounding box center [892, 408] width 108 height 29
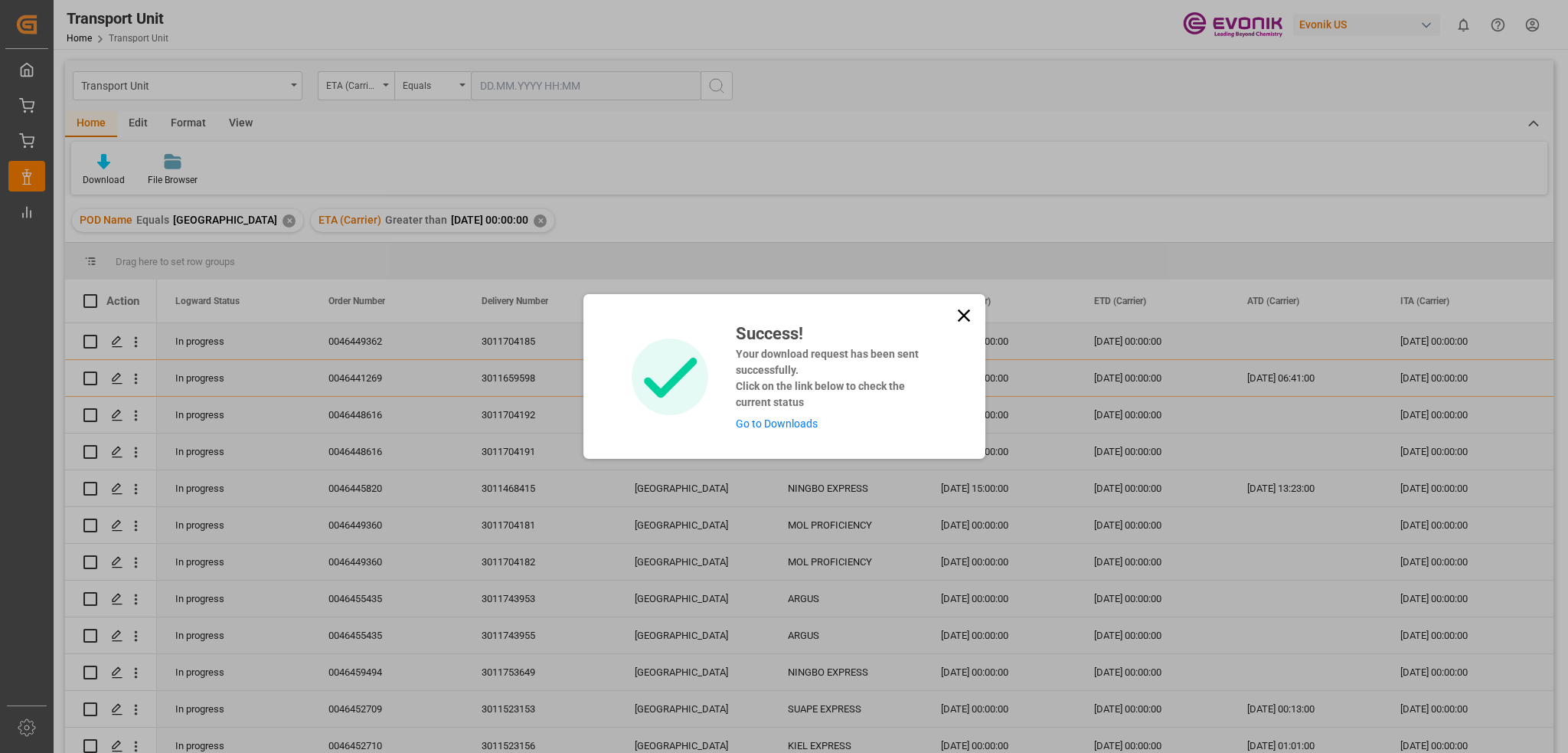
click at [792, 421] on link "Go to Downloads" at bounding box center [776, 423] width 82 height 12
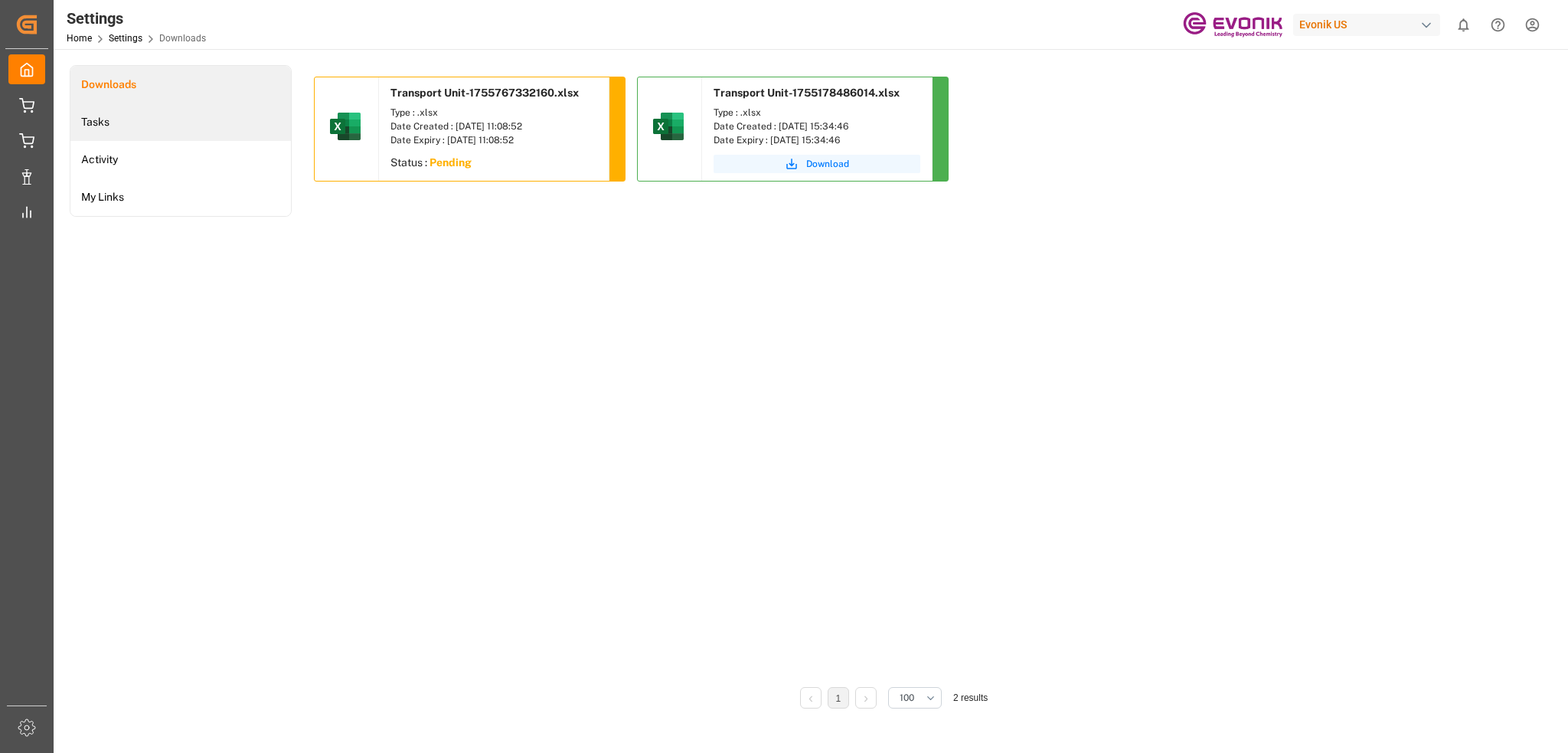
click at [168, 125] on li "Tasks" at bounding box center [180, 121] width 220 height 37
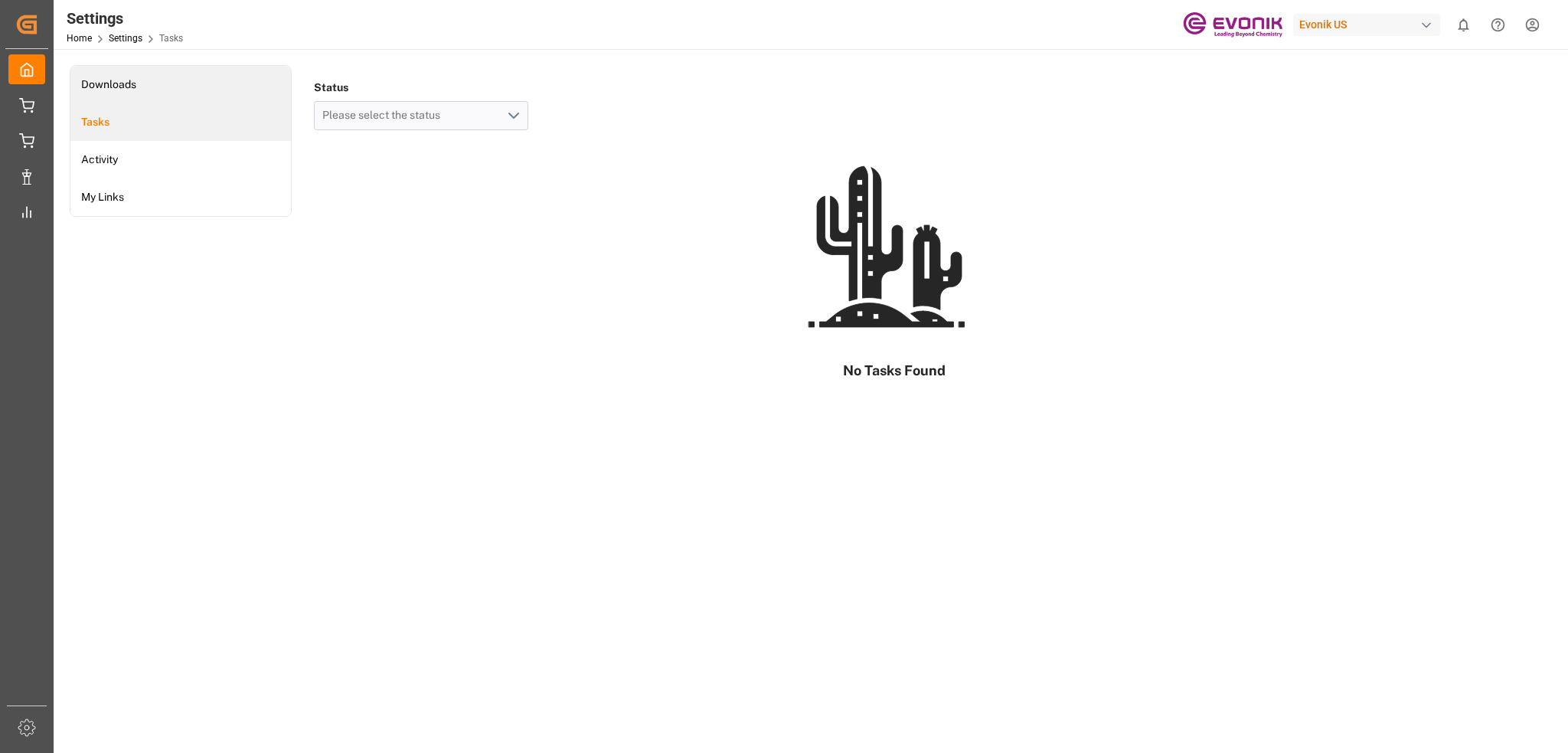
click at [160, 95] on li "Downloads" at bounding box center [180, 84] width 220 height 37
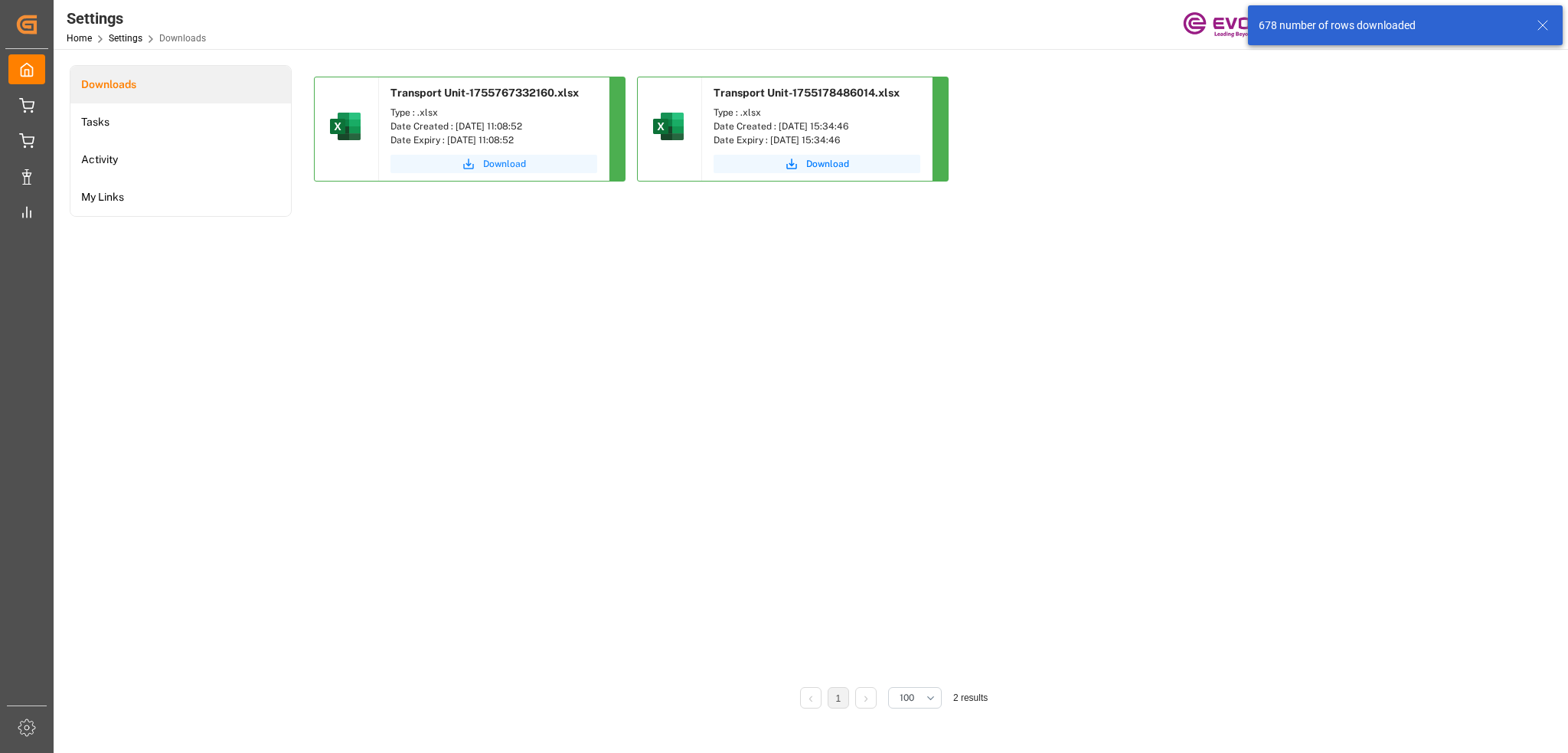
click at [504, 157] on span "Download" at bounding box center [504, 164] width 42 height 14
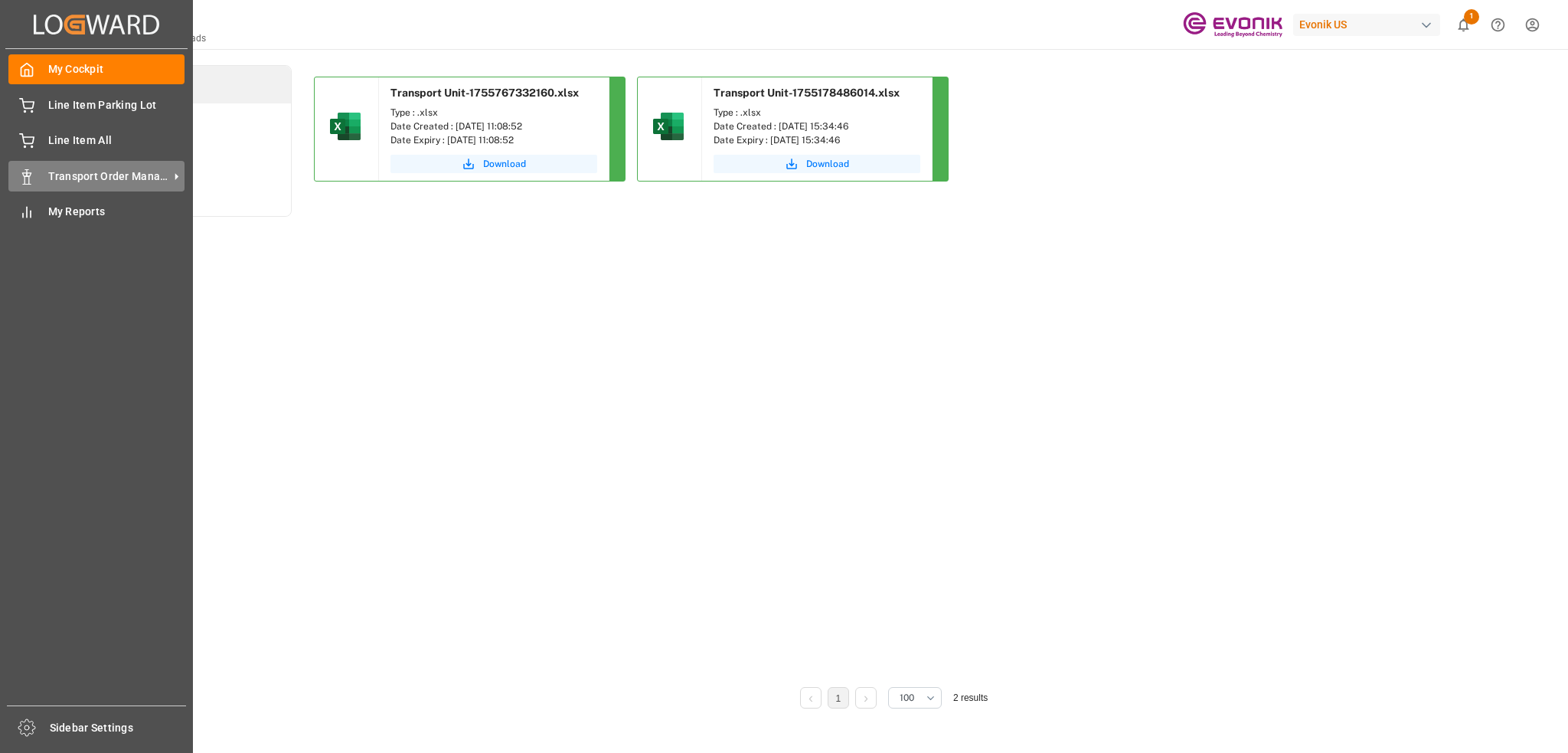
click at [68, 186] on div "Transport Order Management Transport Order Management" at bounding box center [96, 175] width 176 height 29
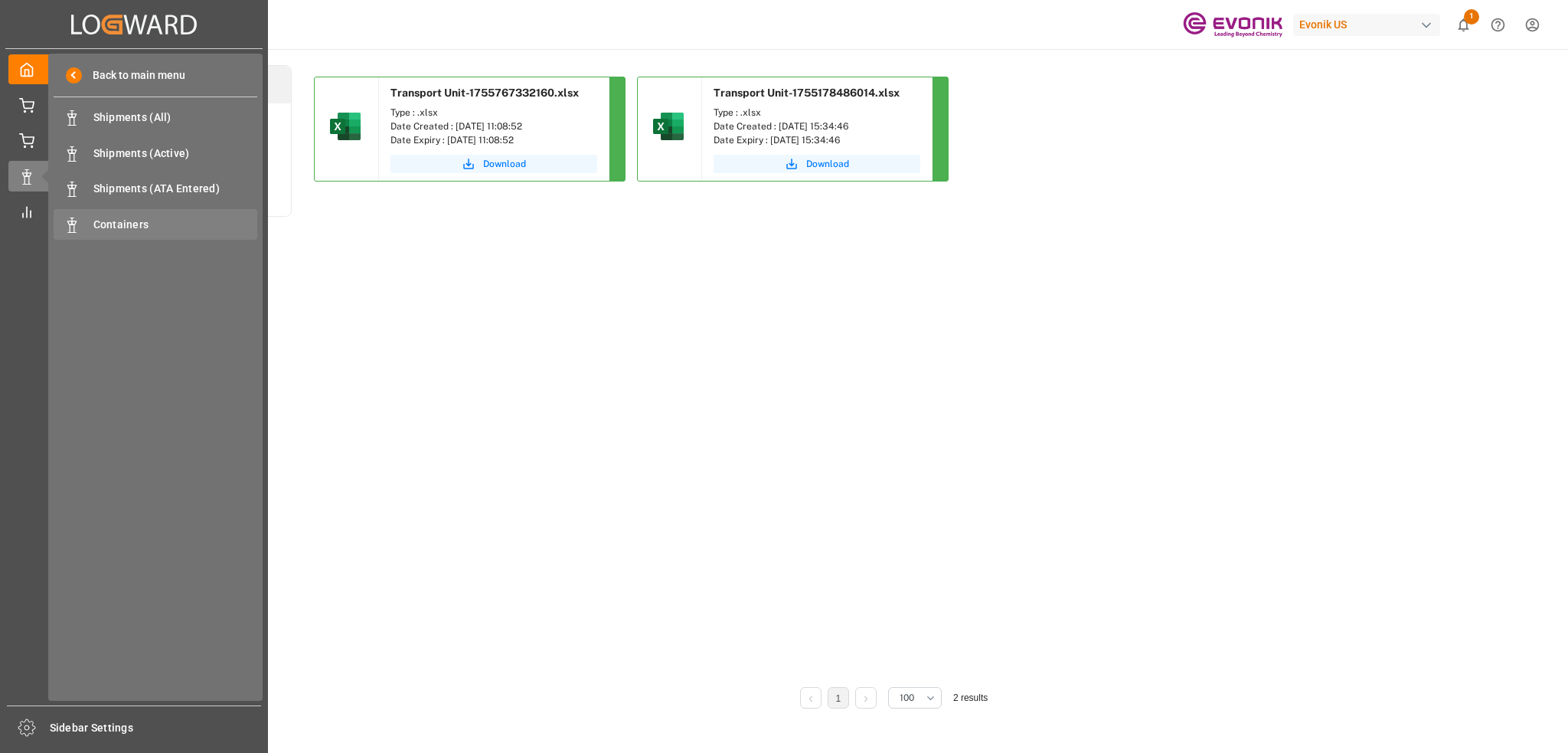
click at [171, 222] on span "Containers" at bounding box center [176, 225] width 165 height 16
